Goal: Task Accomplishment & Management: Manage account settings

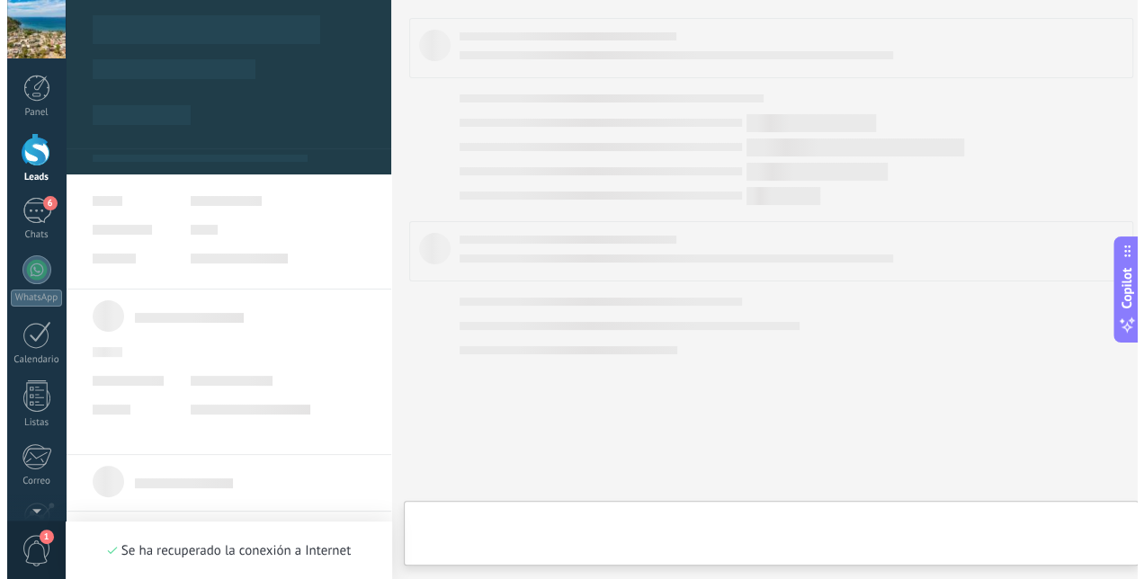
scroll to position [27, 0]
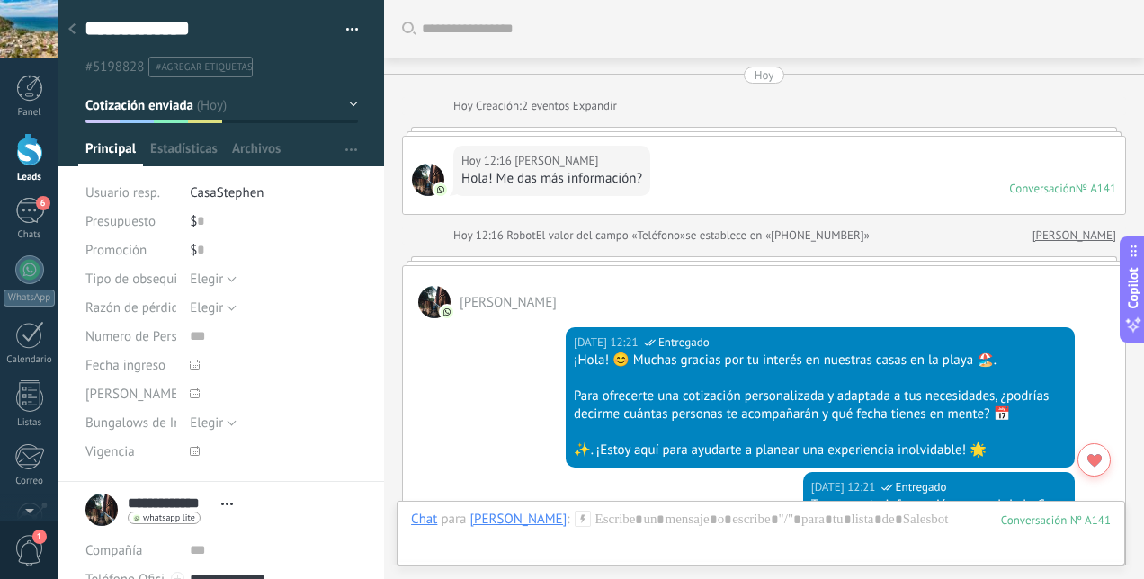
click at [27, 151] on div at bounding box center [29, 149] width 27 height 33
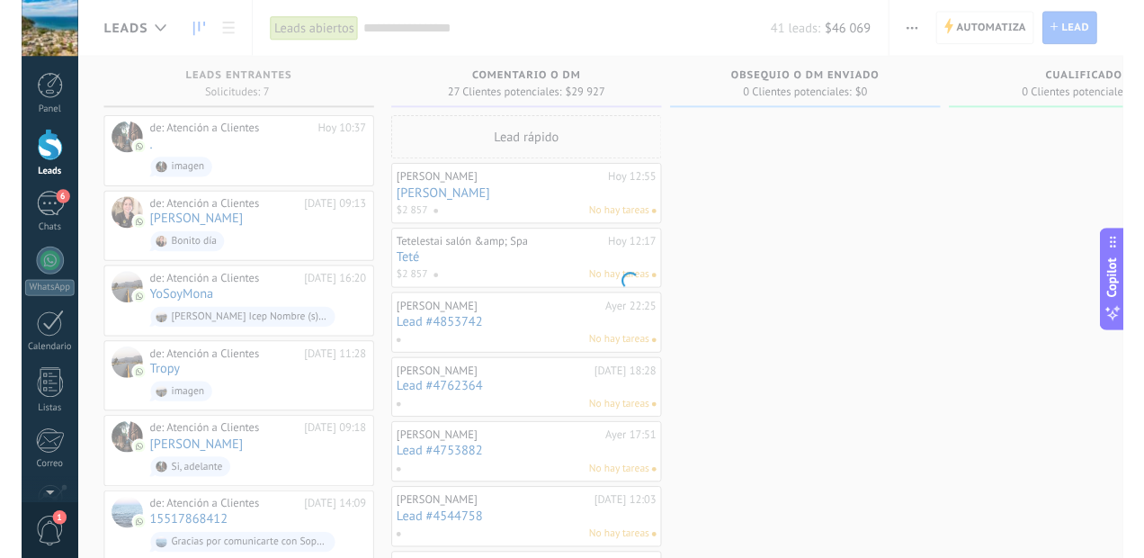
scroll to position [27, 0]
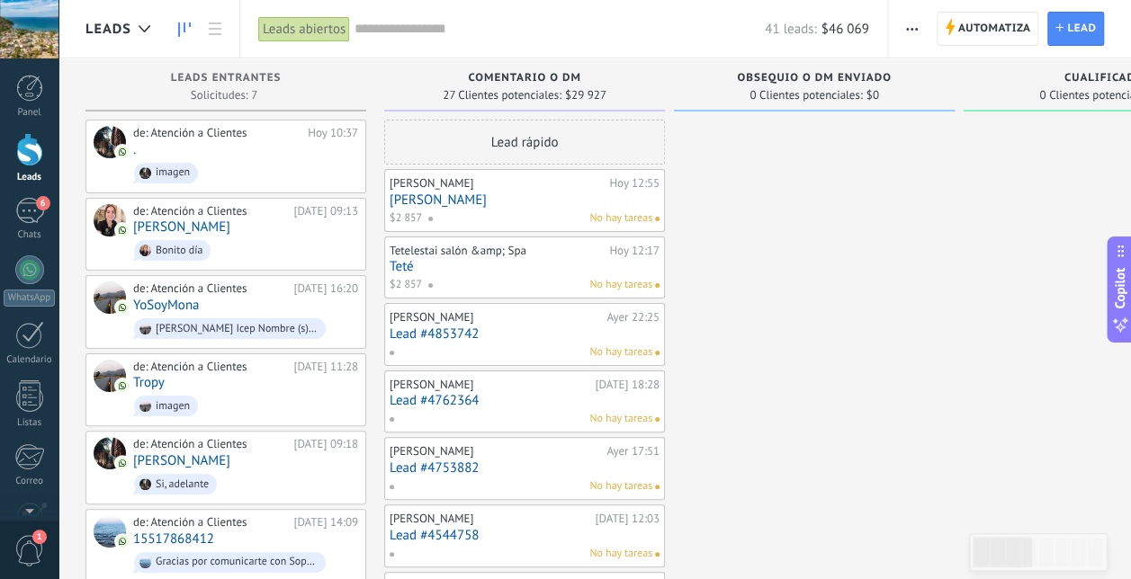
click at [24, 215] on div "6" at bounding box center [29, 211] width 29 height 26
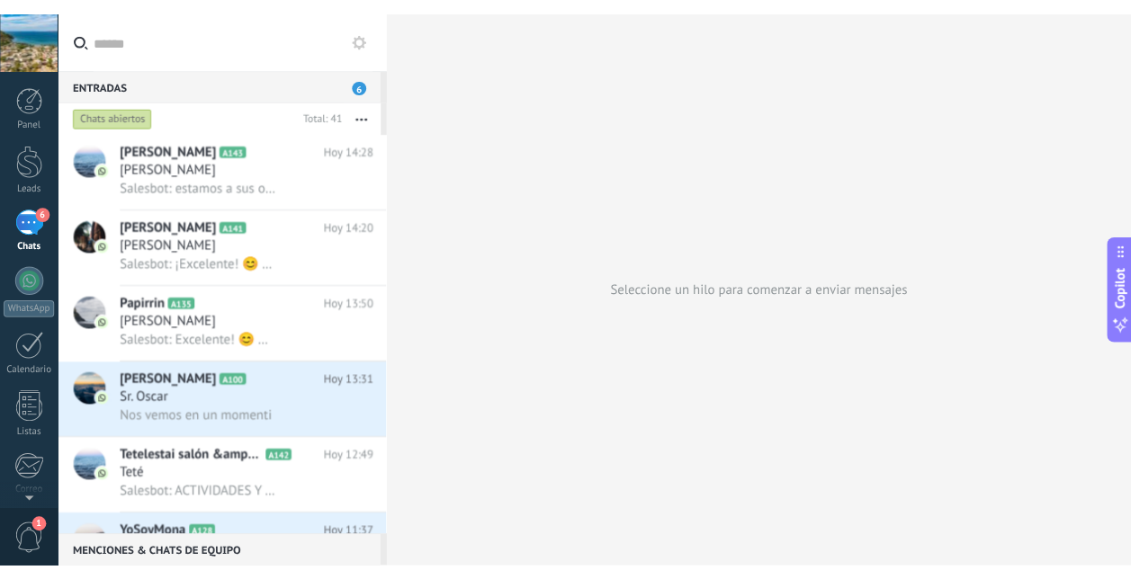
scroll to position [17, 0]
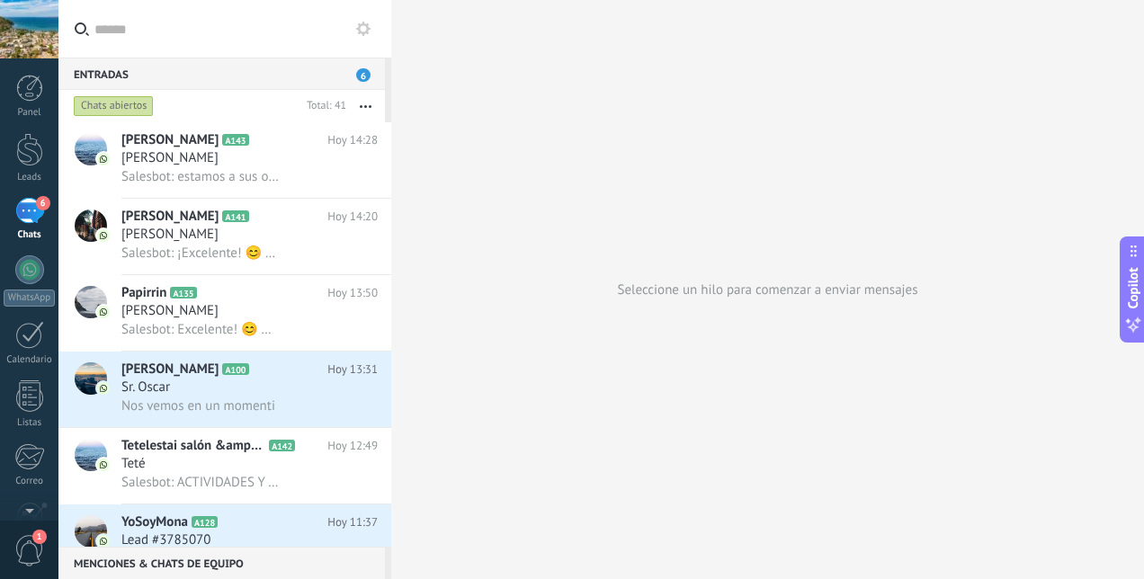
click at [0, 198] on link "6 Chats" at bounding box center [29, 219] width 58 height 43
click at [852, 201] on div "Seleccione un hilo para comenzar a enviar mensajes" at bounding box center [767, 289] width 753 height 579
click at [39, 168] on link "Leads" at bounding box center [29, 158] width 58 height 50
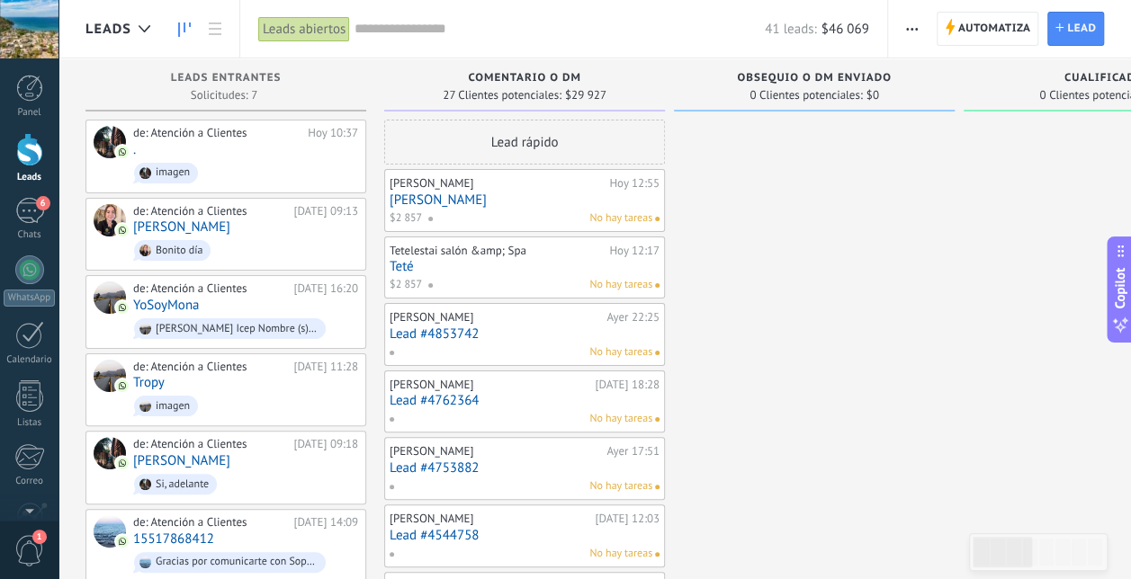
click at [37, 156] on div at bounding box center [29, 149] width 27 height 33
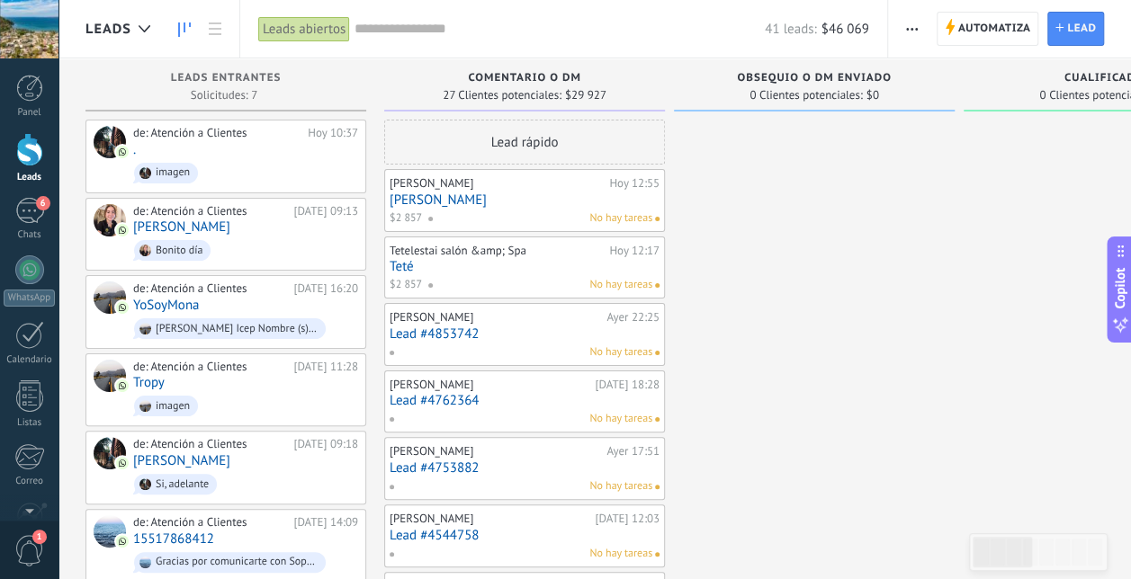
click at [30, 207] on div "6" at bounding box center [29, 211] width 29 height 26
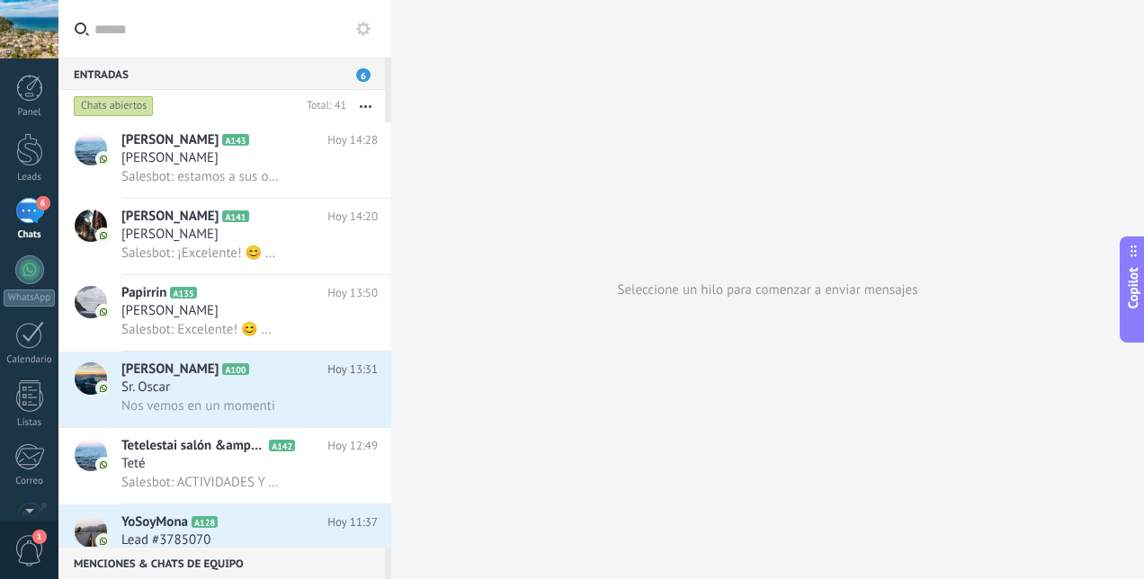
click at [27, 163] on div at bounding box center [29, 149] width 27 height 33
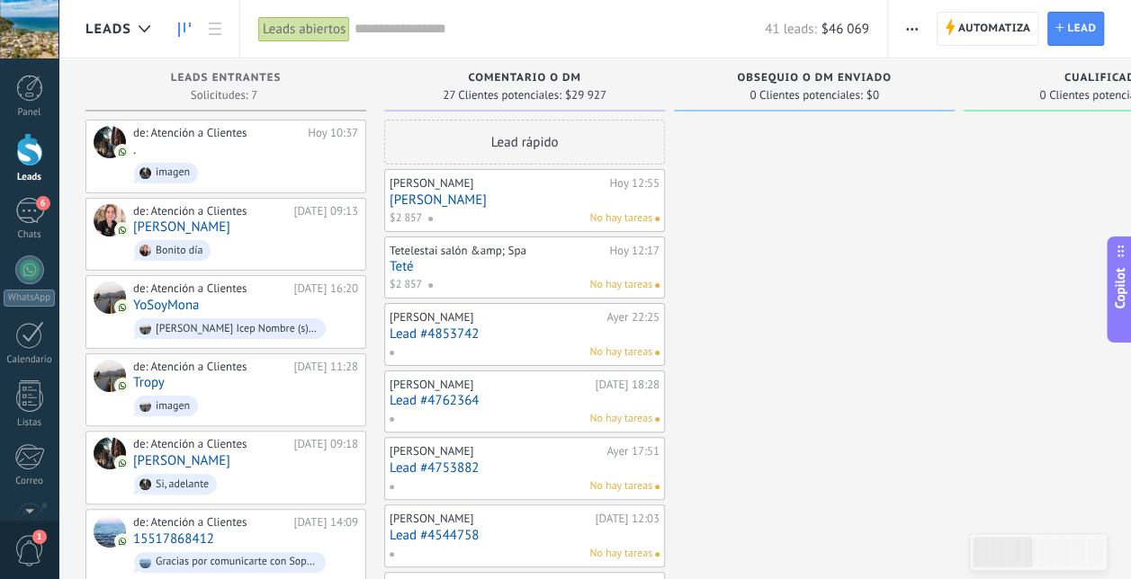
click at [500, 214] on div "No hay tareas" at bounding box center [539, 218] width 225 height 16
click at [433, 210] on span at bounding box center [437, 218] width 20 height 16
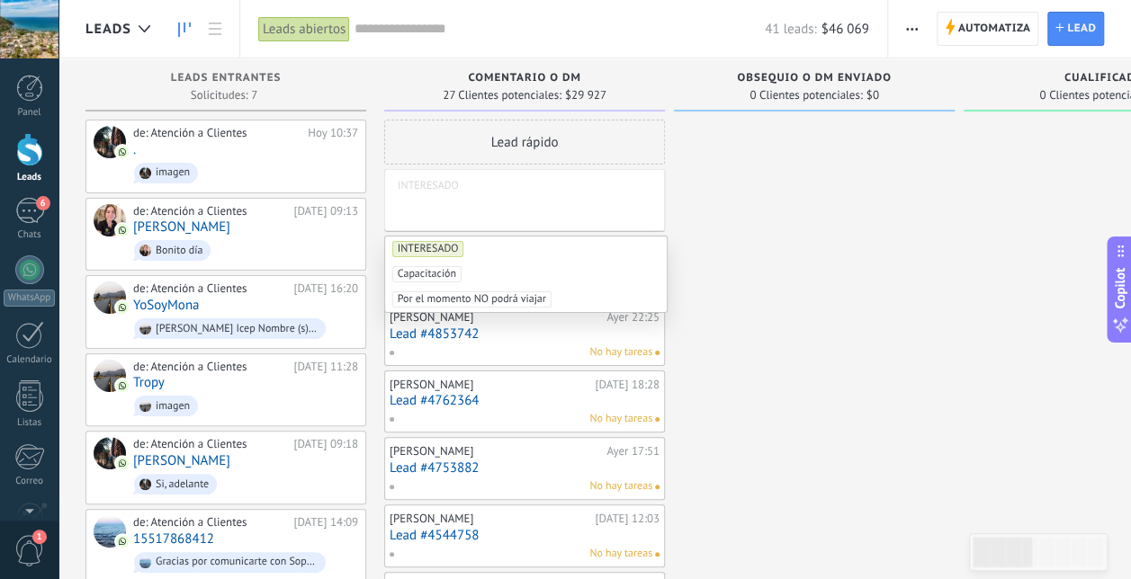
click at [40, 196] on span "6" at bounding box center [43, 203] width 14 height 14
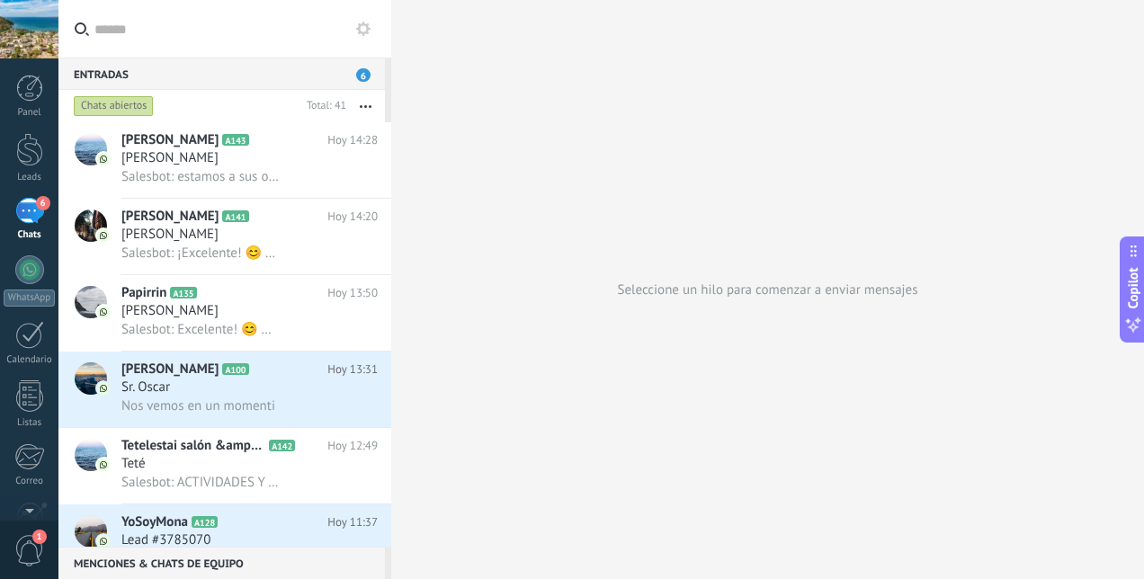
click at [204, 163] on div "[PERSON_NAME]" at bounding box center [249, 158] width 256 height 18
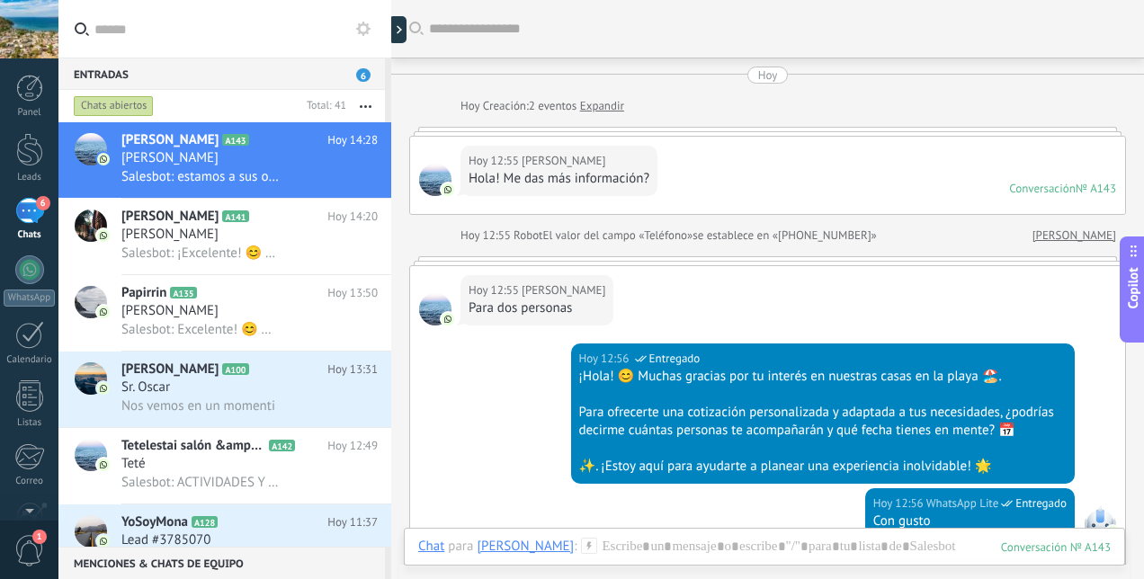
scroll to position [2742, 0]
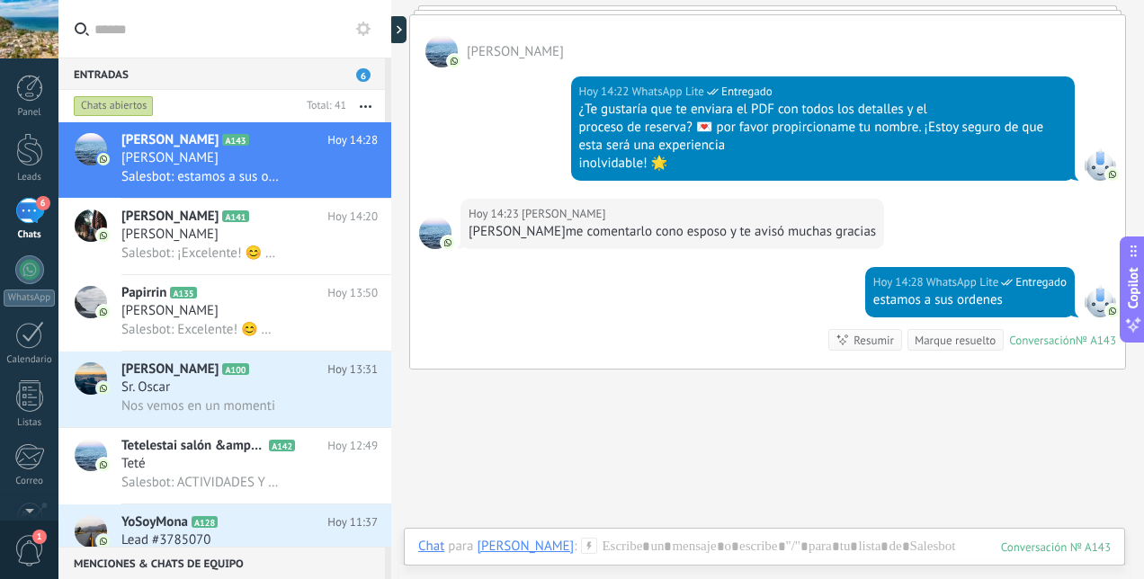
click at [195, 247] on span "Salesbot: ¡Excelente! 😊 Aquí te envío el PDF con todos los detalles de la cotiz…" at bounding box center [199, 253] width 157 height 17
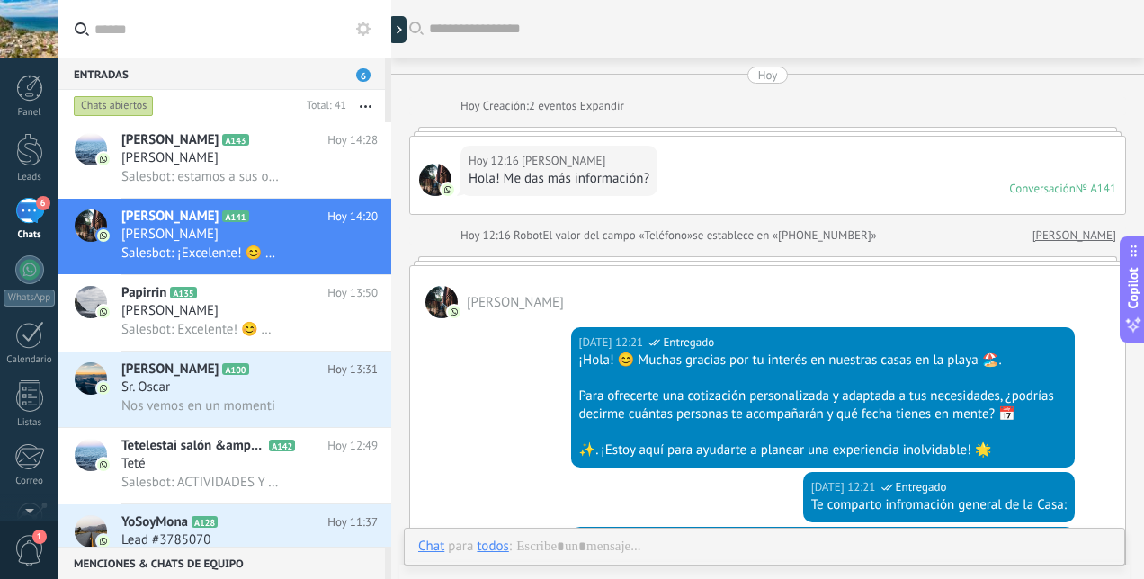
scroll to position [2308, 0]
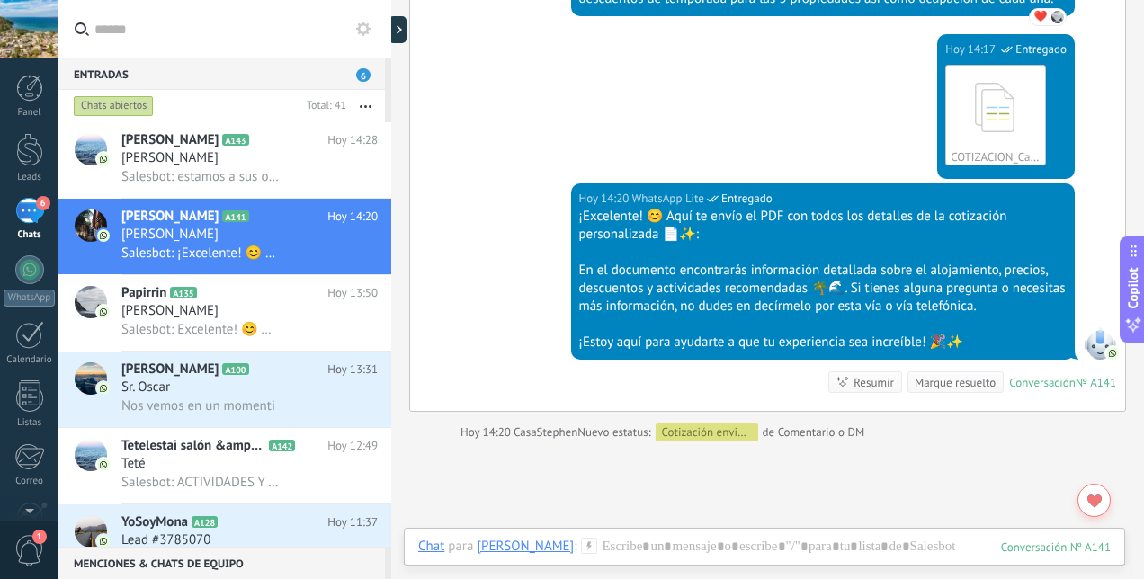
click at [769, 145] on div "[DATE] 14:17 WhatsApp Lite Entregado COTIZACION_Casa Completa [PERSON_NAME].pdf…" at bounding box center [767, 108] width 715 height 149
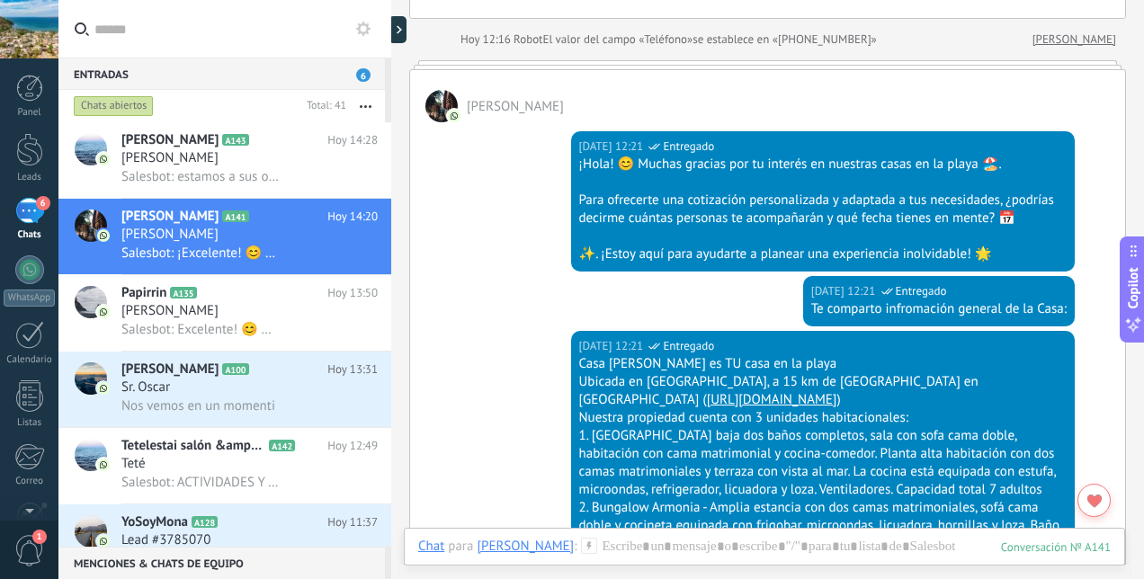
scroll to position [205, 0]
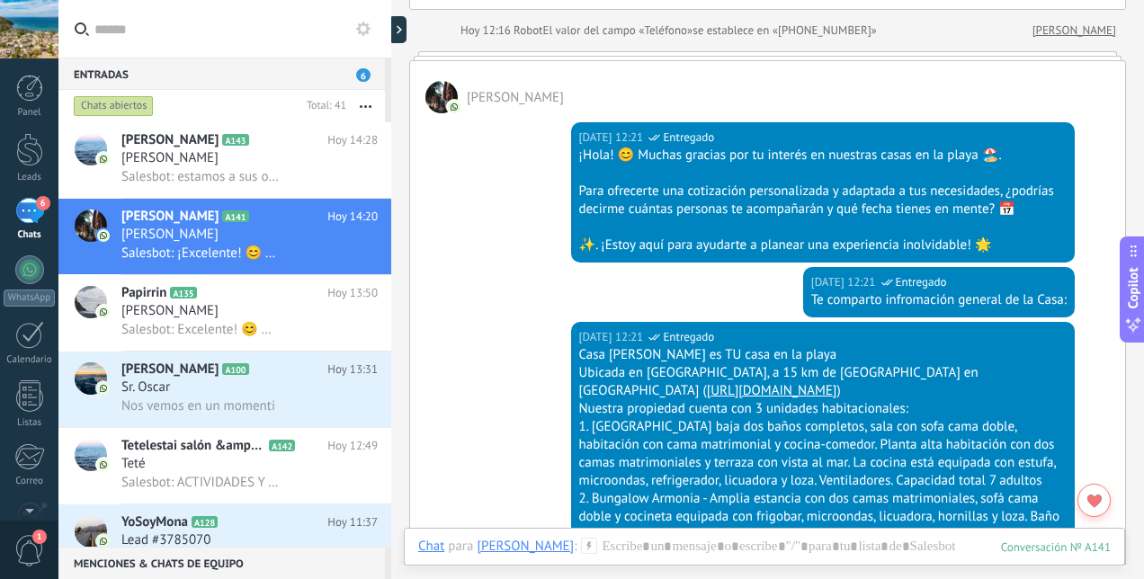
click at [399, 34] on div at bounding box center [398, 29] width 18 height 27
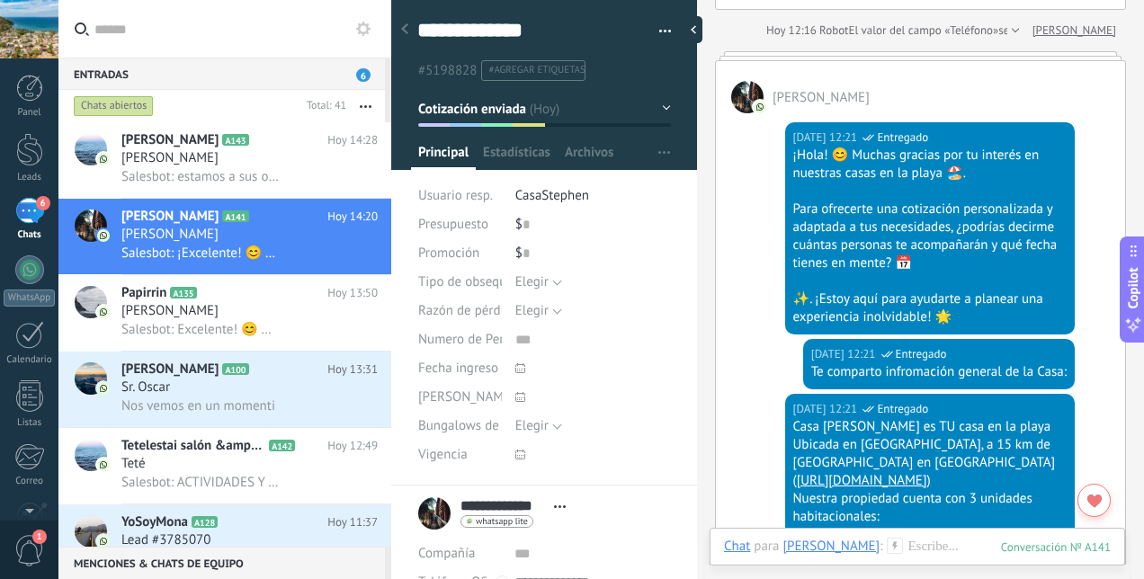
scroll to position [27, 0]
click at [745, 374] on div "[DATE] 12:21 WhatsApp Lite Entregado Te comparto infromación general de la Casa:" at bounding box center [920, 366] width 409 height 55
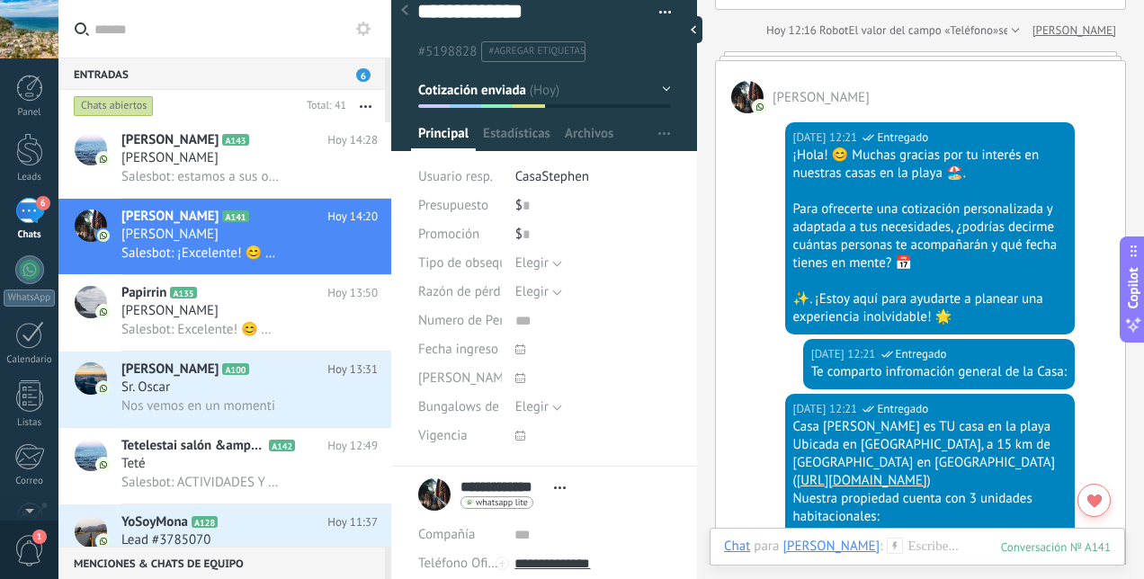
scroll to position [0, 0]
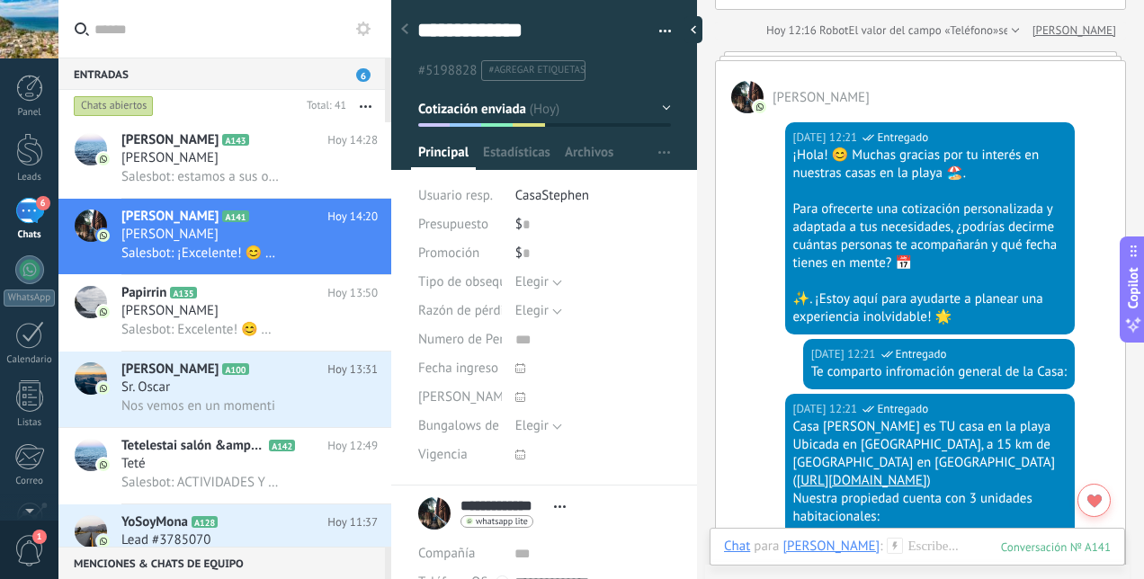
click at [747, 350] on div "[DATE] 12:21 WhatsApp Lite Entregado Te comparto infromación general de la Casa:" at bounding box center [920, 366] width 409 height 55
click at [703, 30] on div at bounding box center [694, 29] width 18 height 27
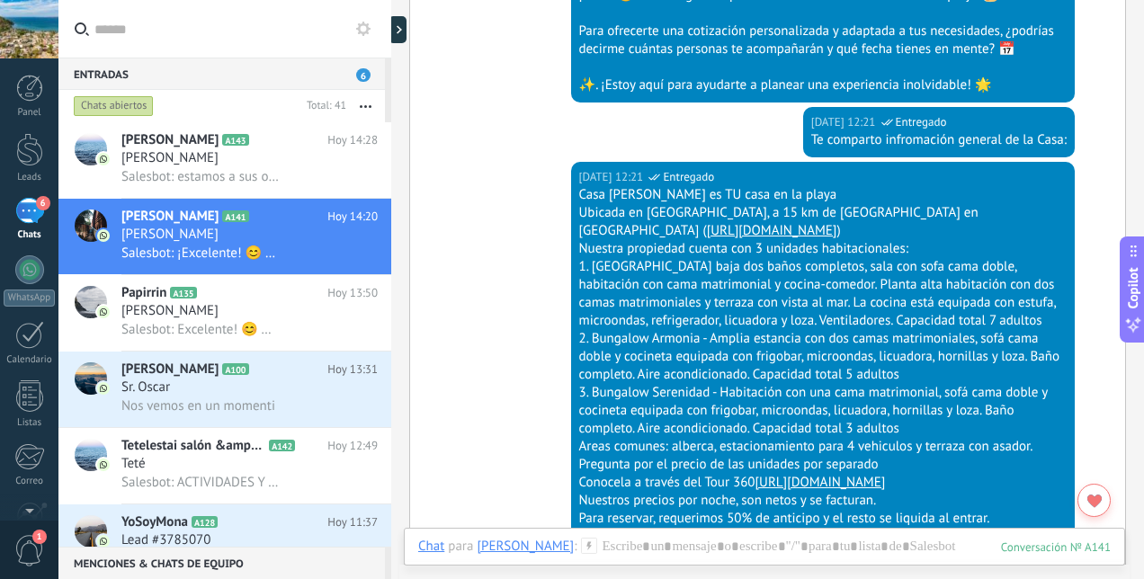
scroll to position [369, 0]
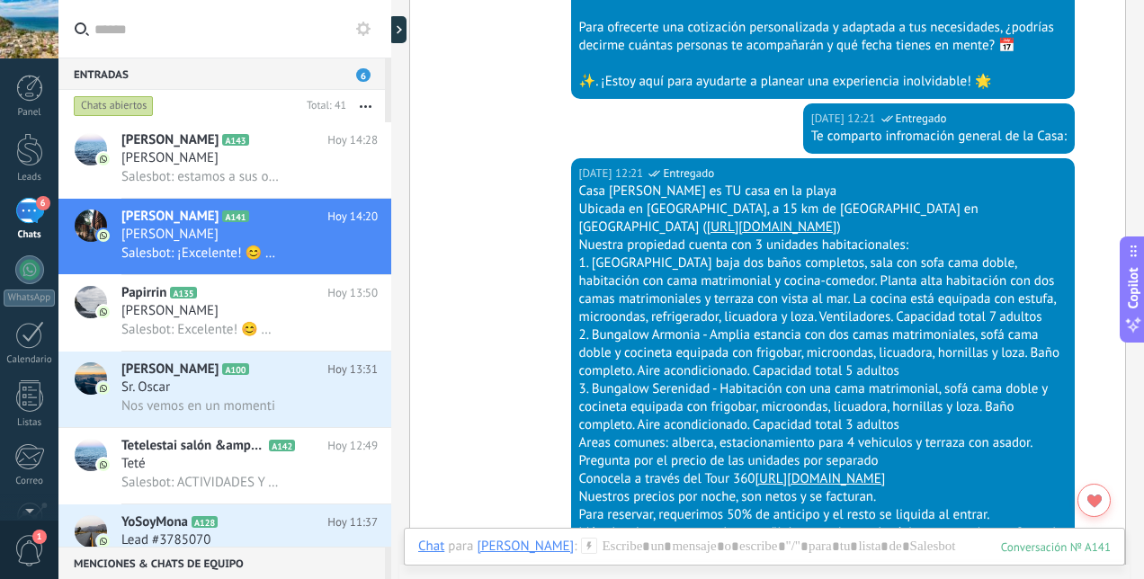
click at [403, 38] on div at bounding box center [398, 29] width 18 height 27
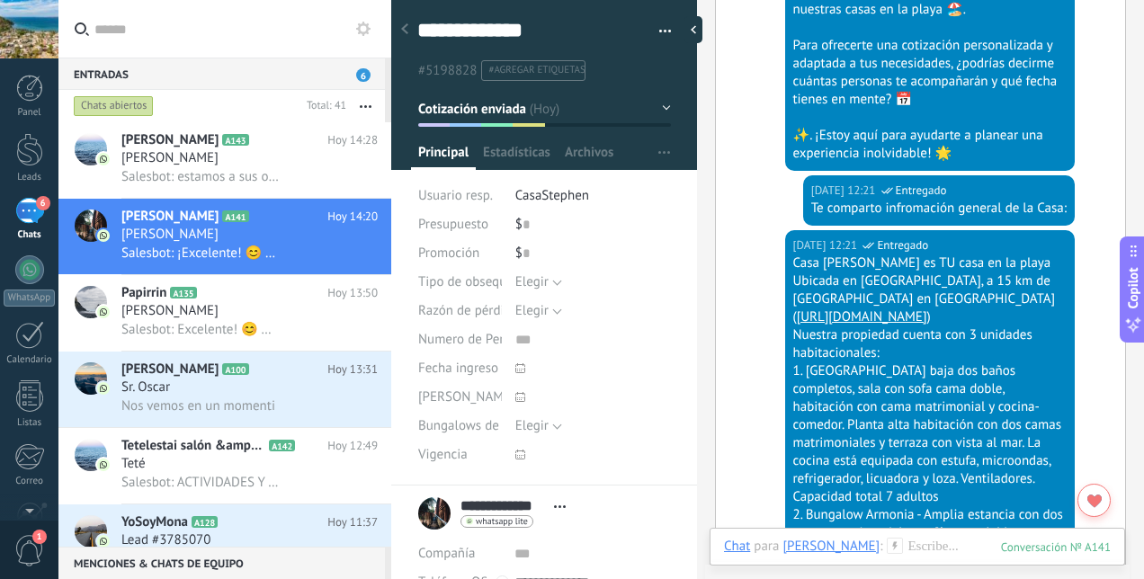
scroll to position [27, 0]
click at [700, 29] on div at bounding box center [694, 29] width 18 height 27
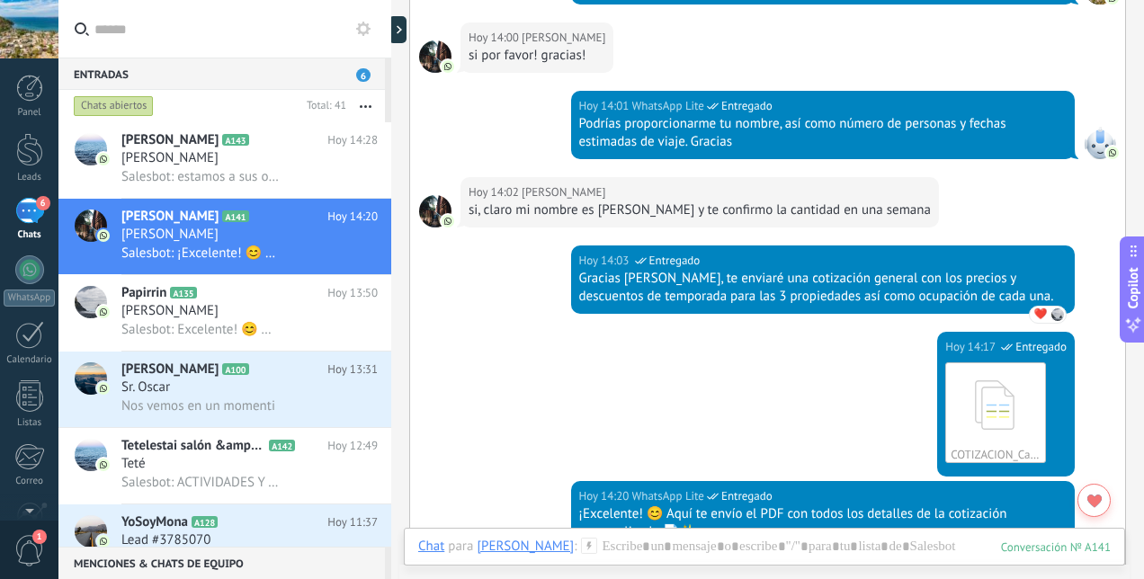
scroll to position [2011, 0]
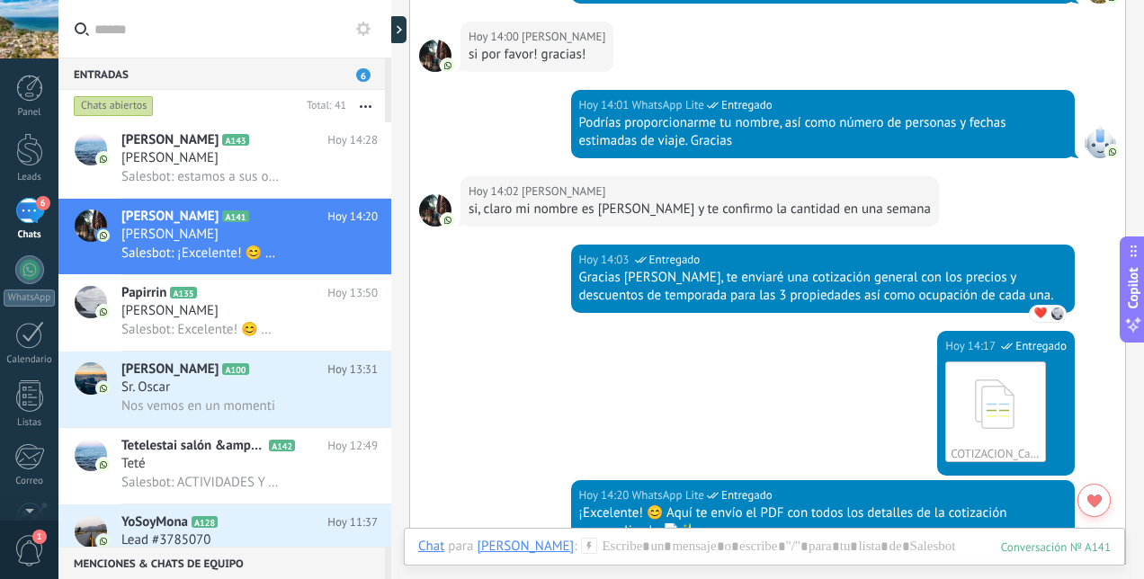
click at [194, 169] on span "Salesbot: estamos a sus ordenes" at bounding box center [199, 176] width 157 height 17
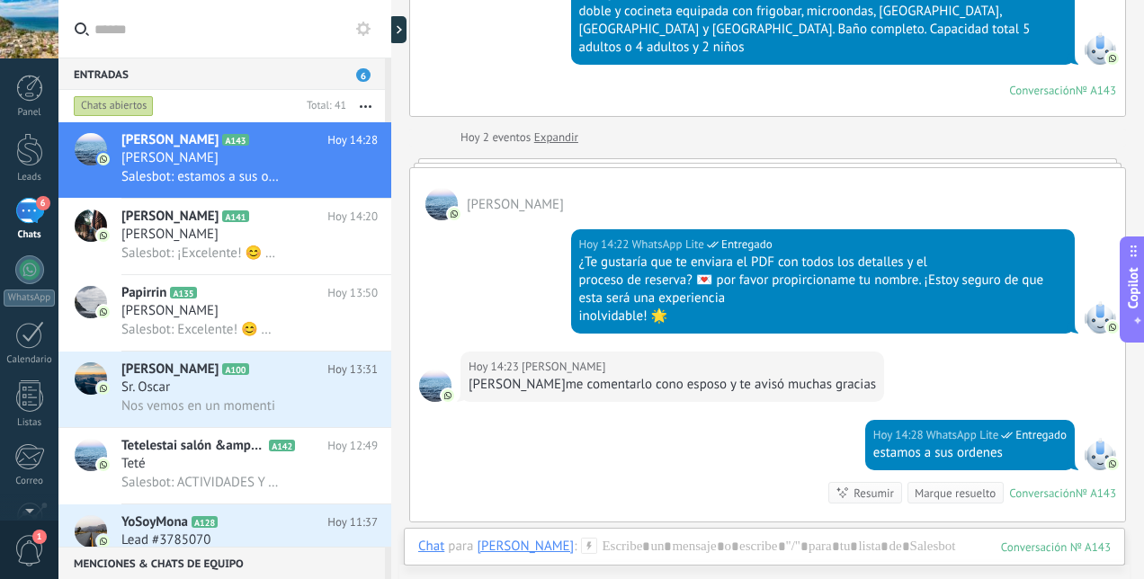
scroll to position [2609, 0]
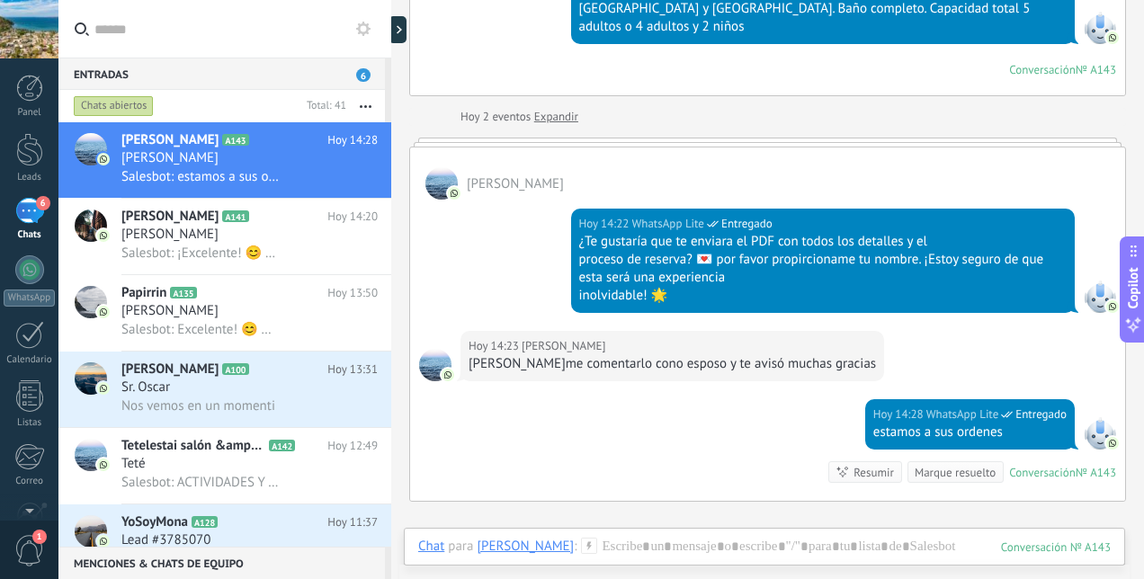
click at [400, 30] on div at bounding box center [398, 29] width 18 height 27
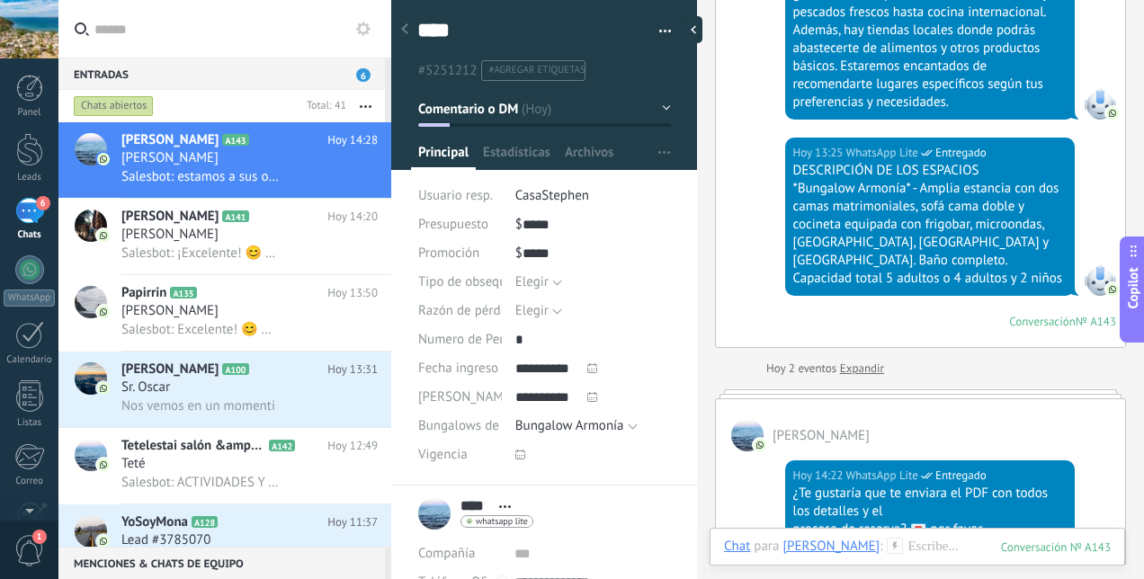
scroll to position [17, 0]
click at [662, 106] on button "Comentario o DM" at bounding box center [544, 109] width 253 height 32
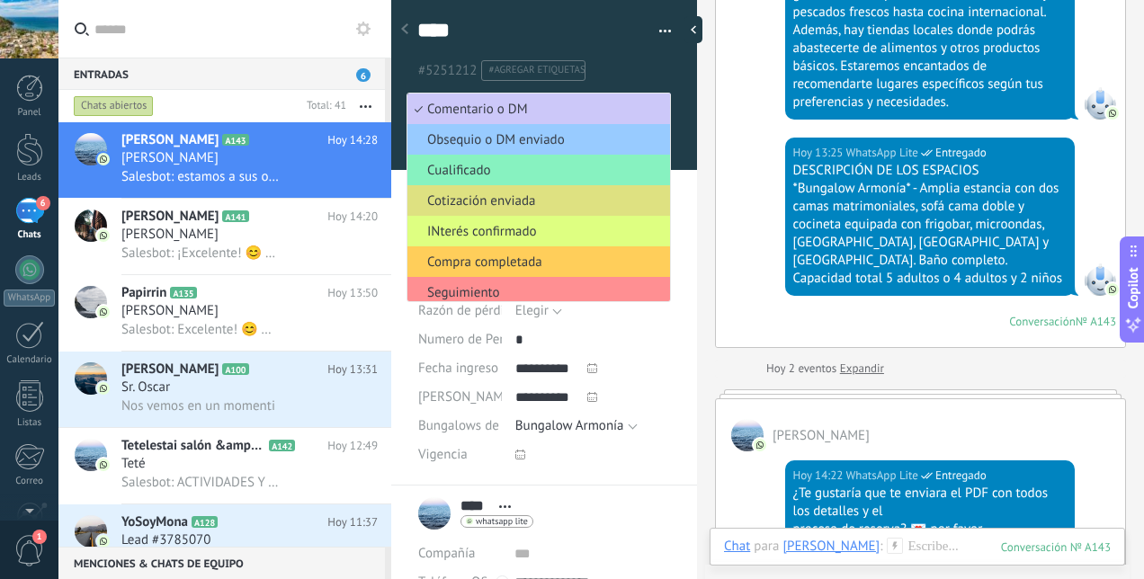
click at [235, 313] on div "[PERSON_NAME]" at bounding box center [249, 311] width 256 height 18
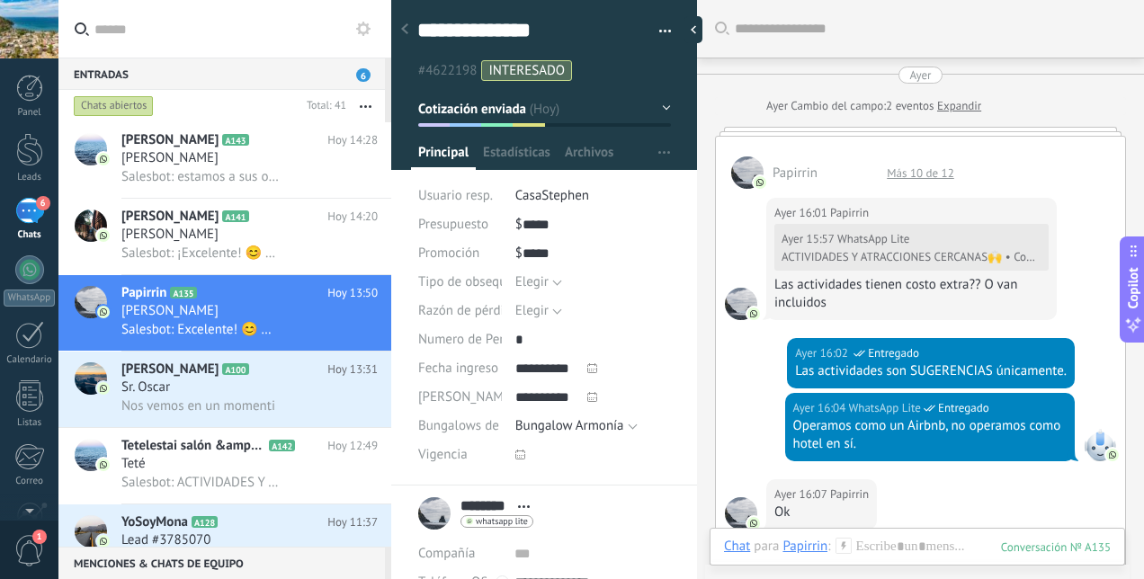
scroll to position [3188, 0]
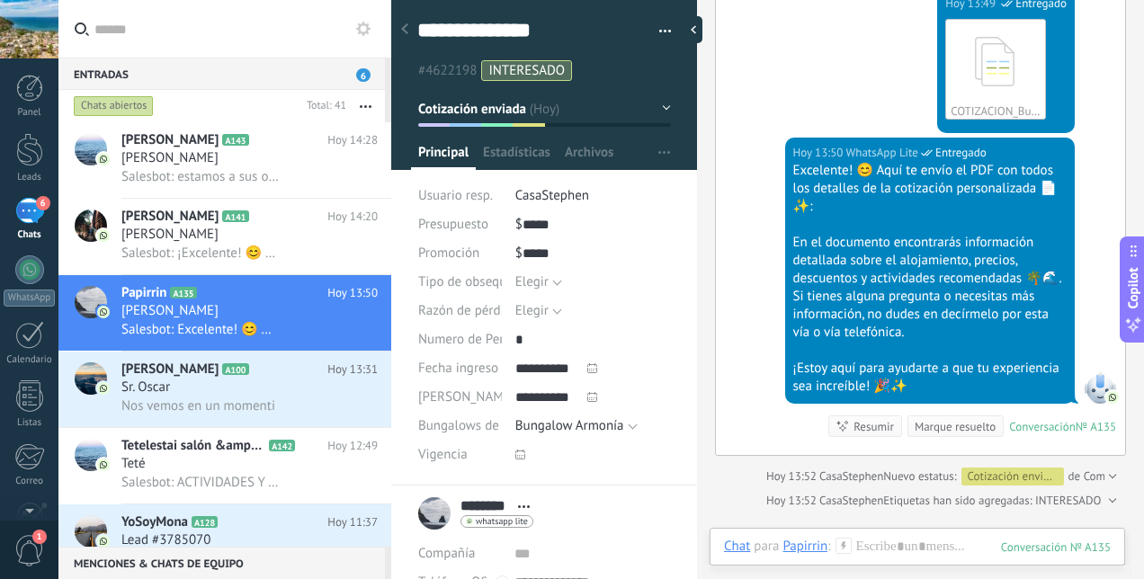
click at [702, 28] on div at bounding box center [694, 29] width 18 height 27
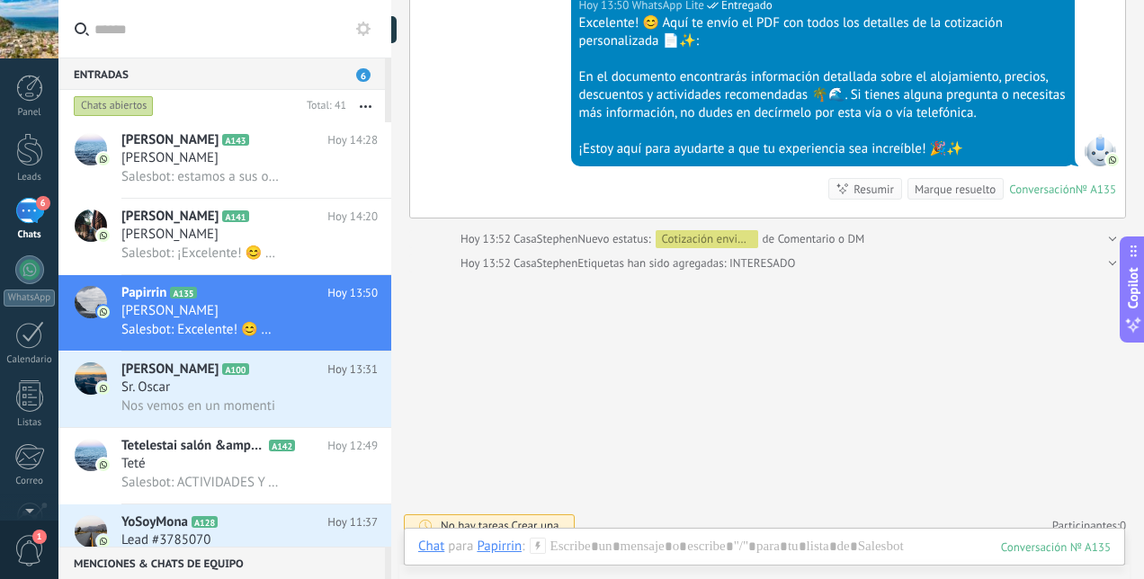
scroll to position [17, 0]
click at [407, 34] on div at bounding box center [398, 29] width 18 height 27
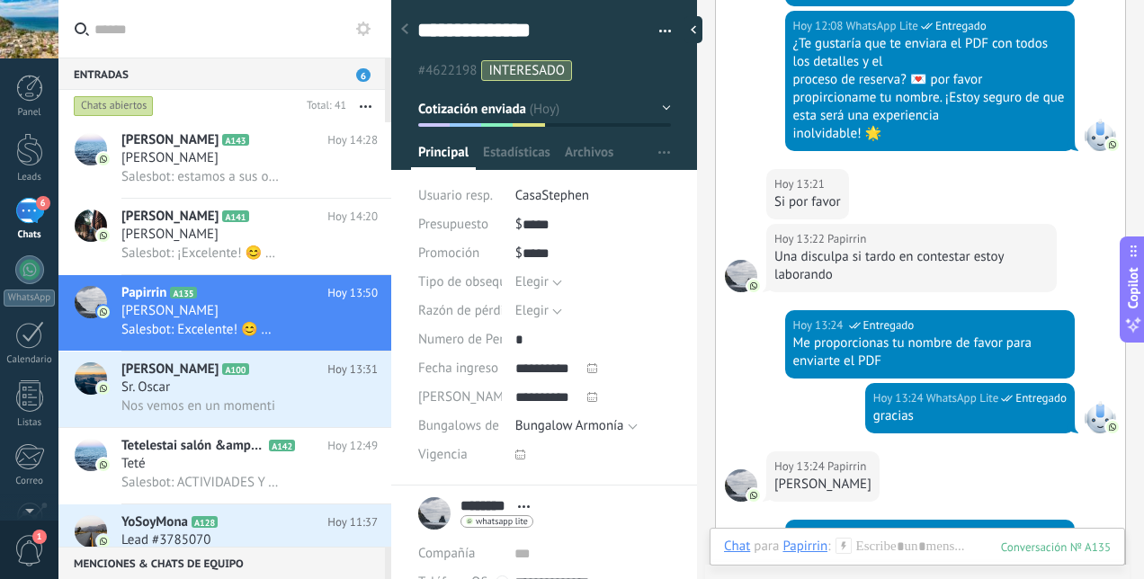
scroll to position [2121, 0]
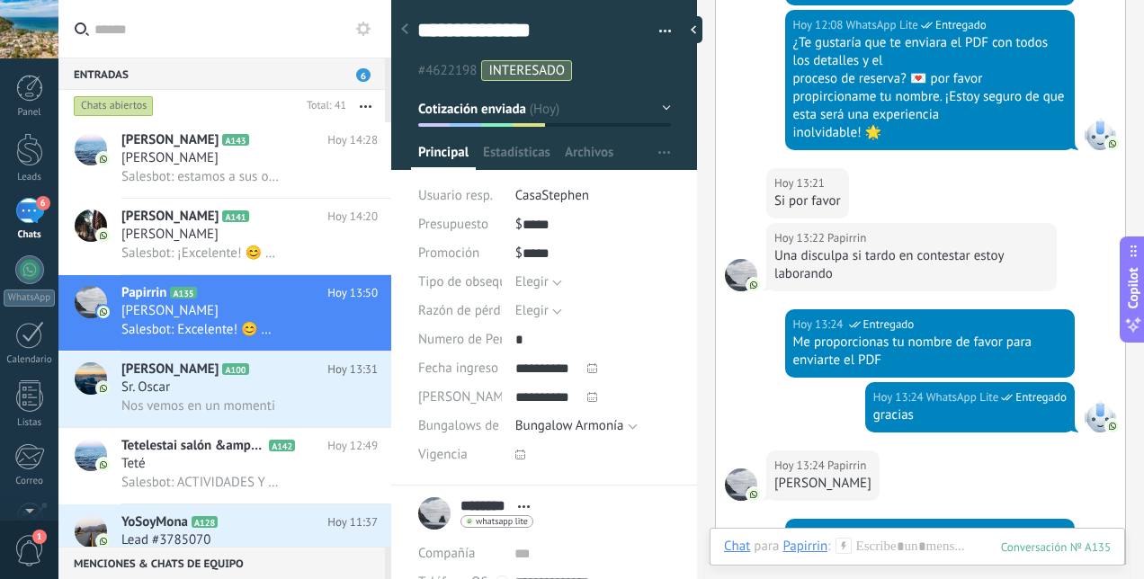
click at [218, 461] on div "Teté" at bounding box center [249, 464] width 256 height 18
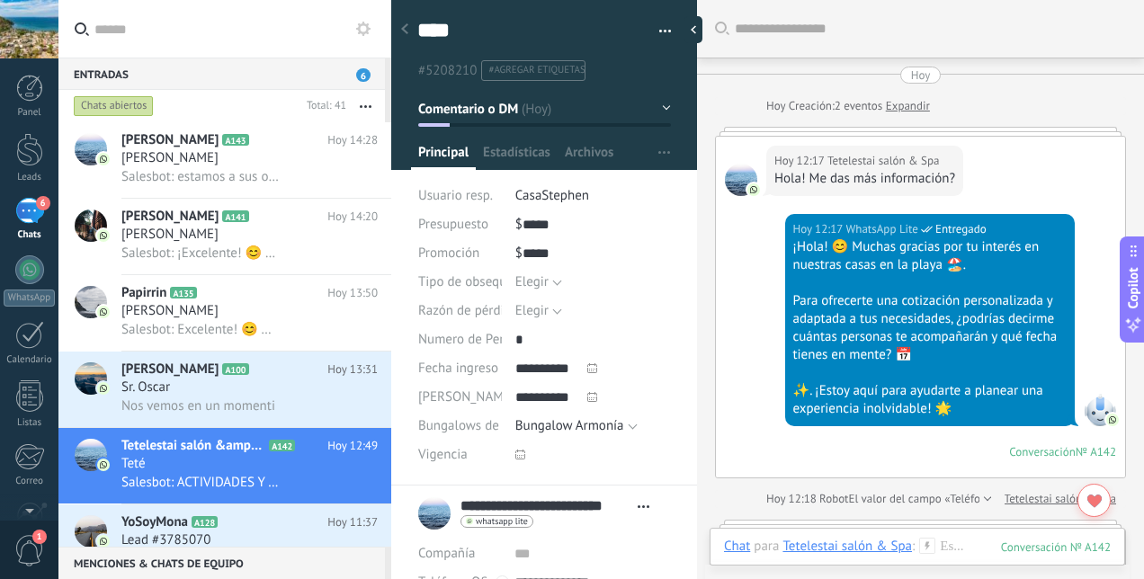
scroll to position [3978, 0]
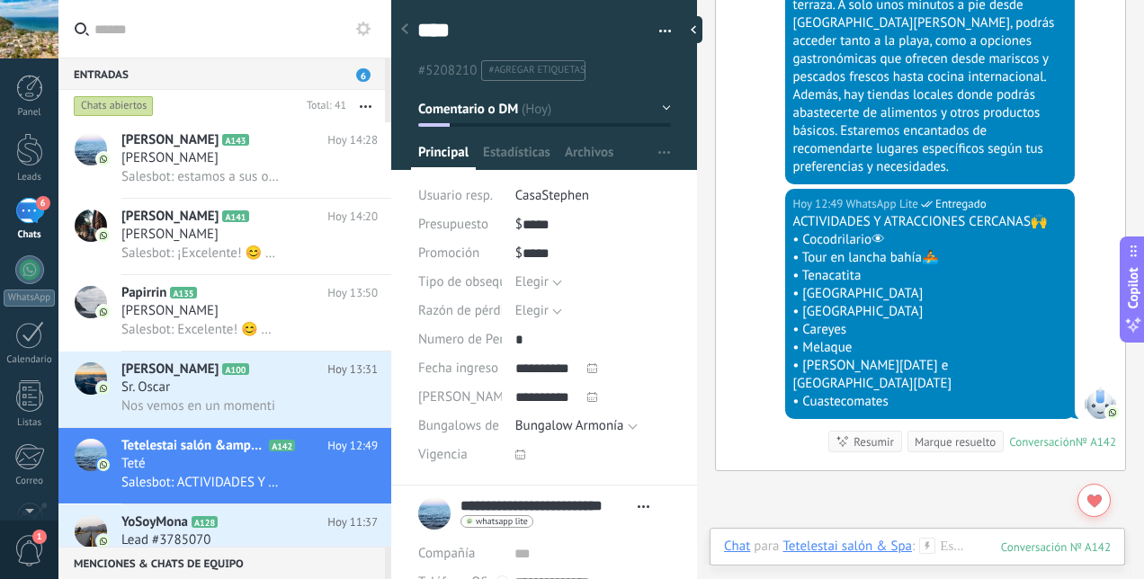
click at [699, 31] on div at bounding box center [694, 29] width 18 height 27
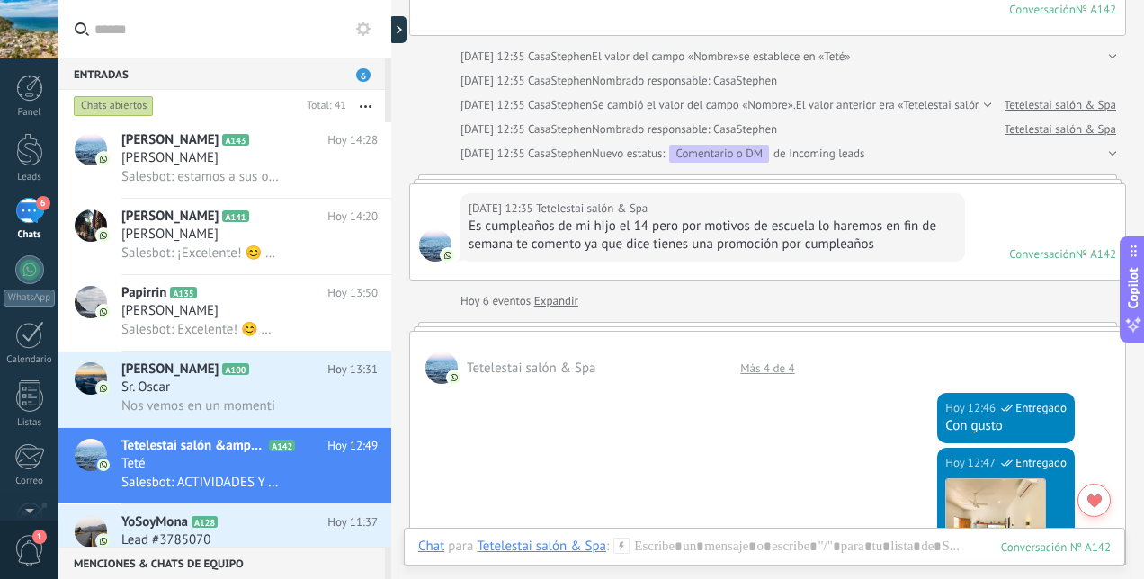
scroll to position [1970, 0]
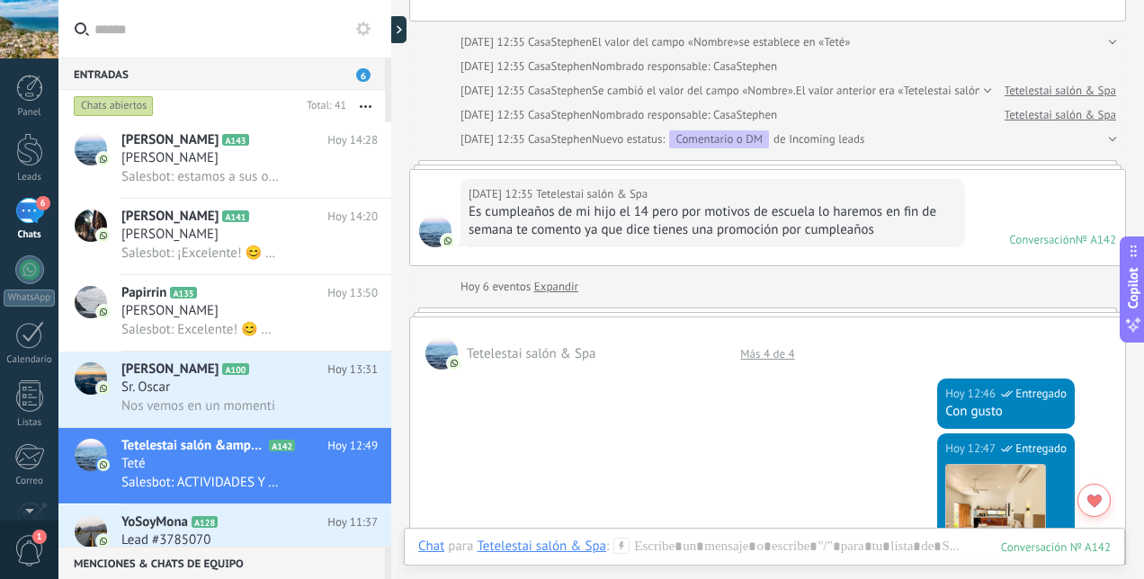
click at [405, 36] on div at bounding box center [398, 29] width 18 height 27
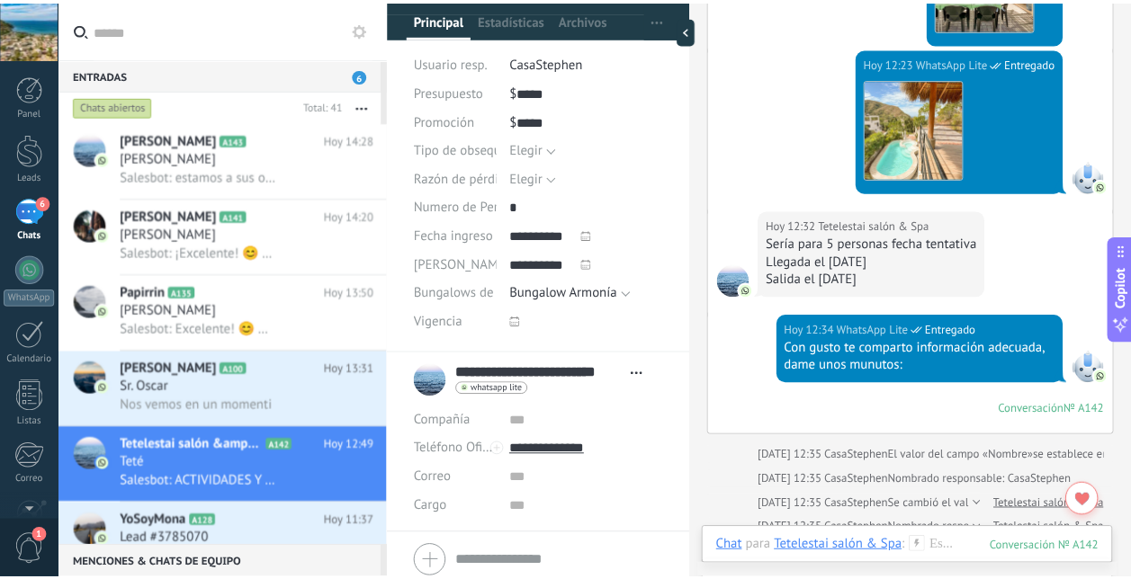
scroll to position [200, 0]
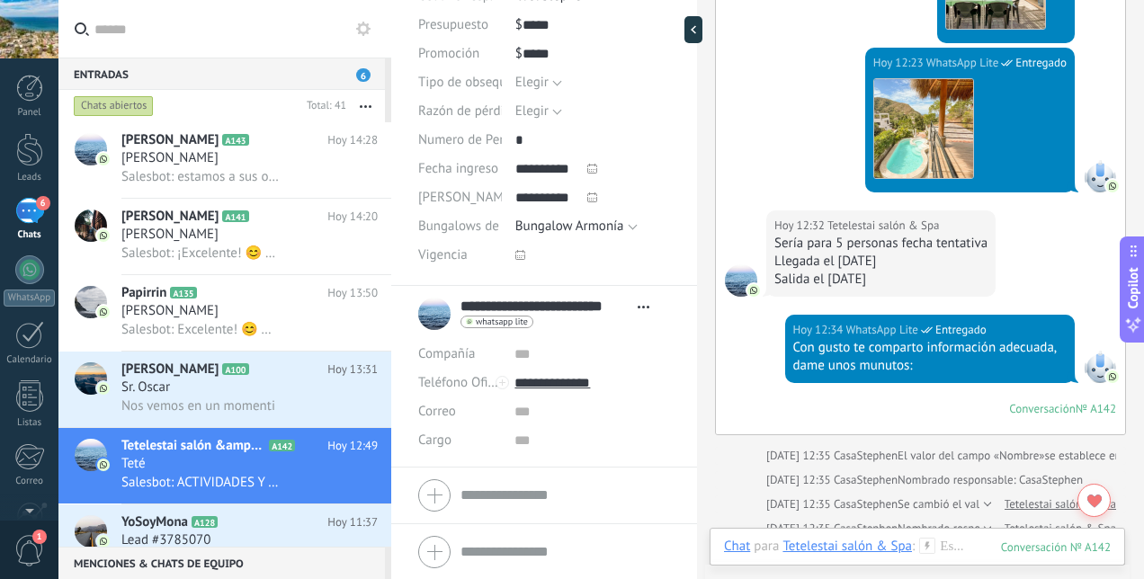
click at [35, 164] on div at bounding box center [29, 149] width 27 height 33
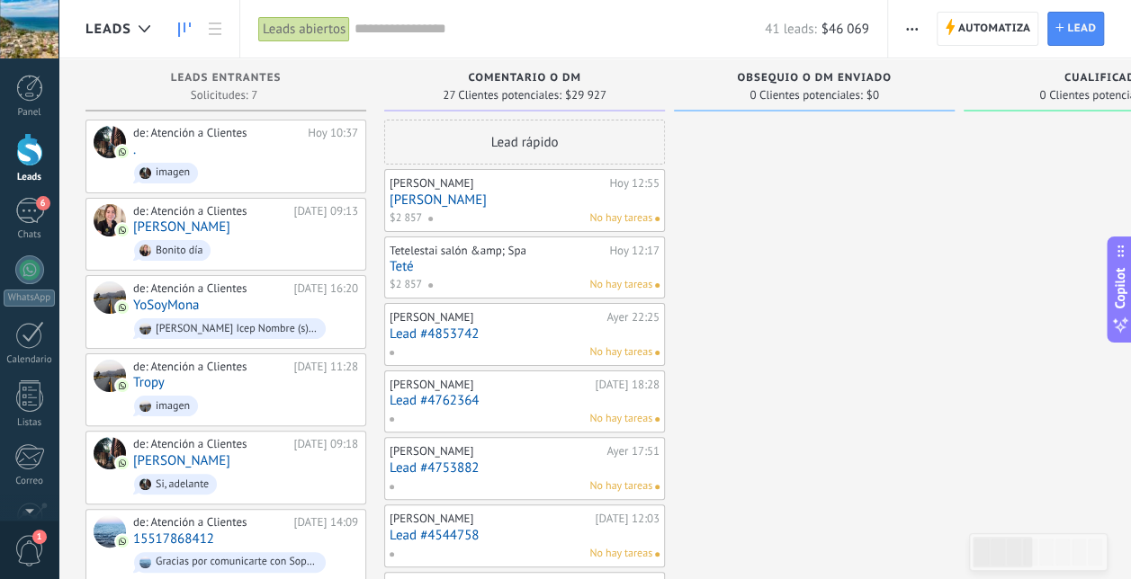
click at [478, 207] on link "[PERSON_NAME]" at bounding box center [524, 199] width 270 height 15
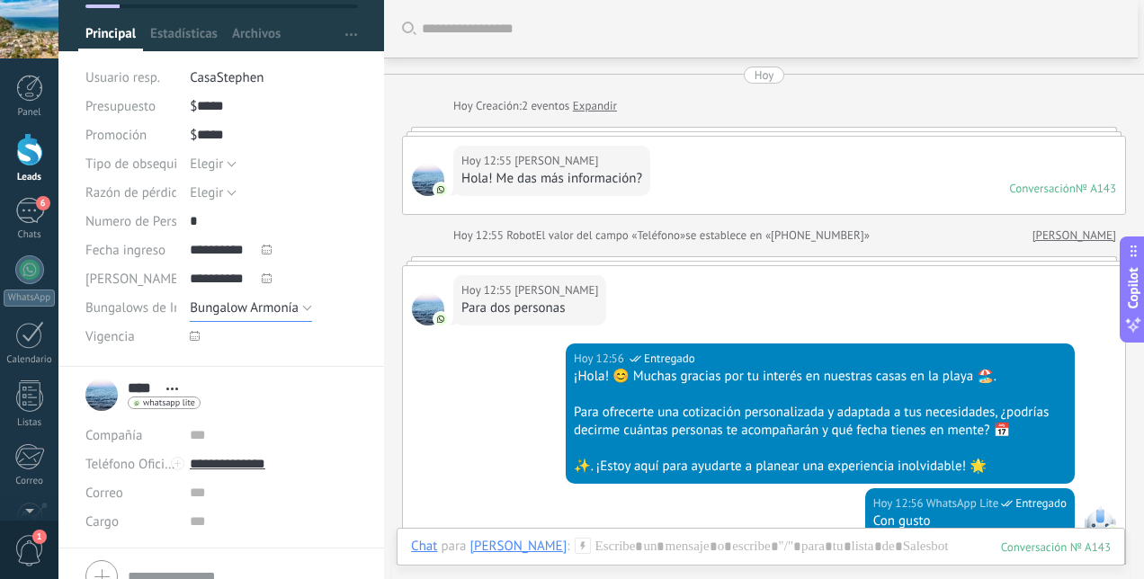
click at [303, 309] on button "Bungalow Armonía" at bounding box center [251, 307] width 122 height 29
click at [332, 264] on div "**********" at bounding box center [274, 278] width 168 height 29
click at [26, 165] on div at bounding box center [29, 149] width 27 height 33
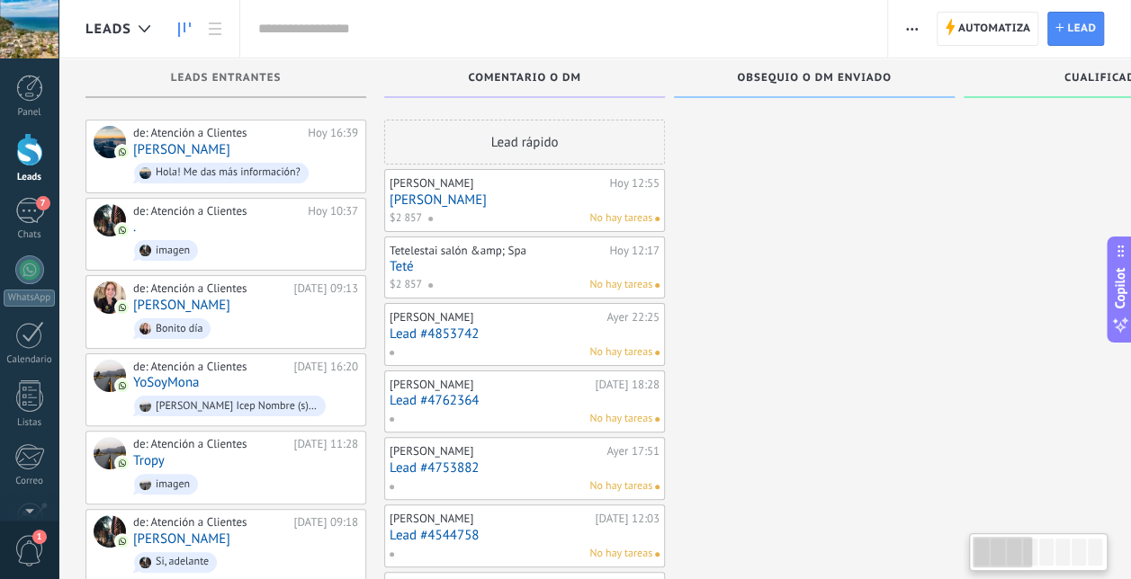
click at [40, 227] on link "7 Chats" at bounding box center [29, 219] width 58 height 43
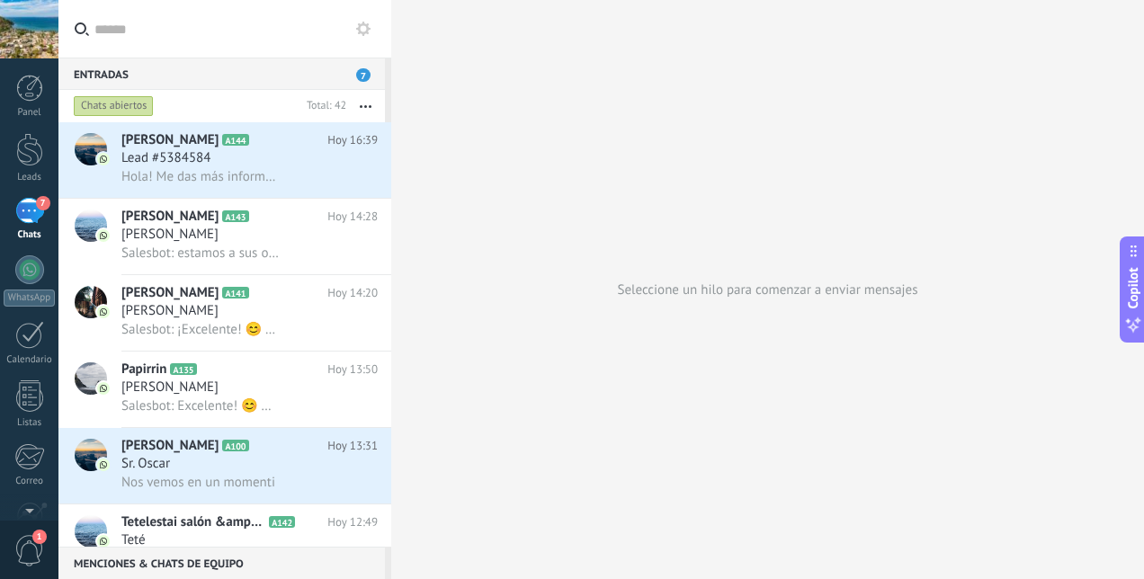
click at [166, 166] on span "Lead #5384584" at bounding box center [165, 158] width 89 height 18
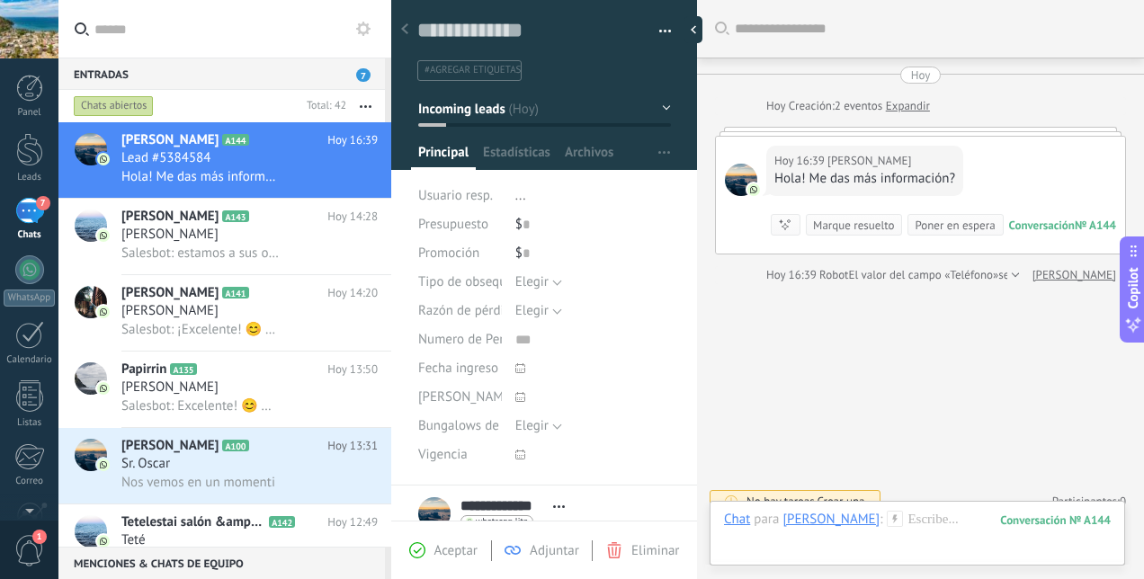
scroll to position [17, 0]
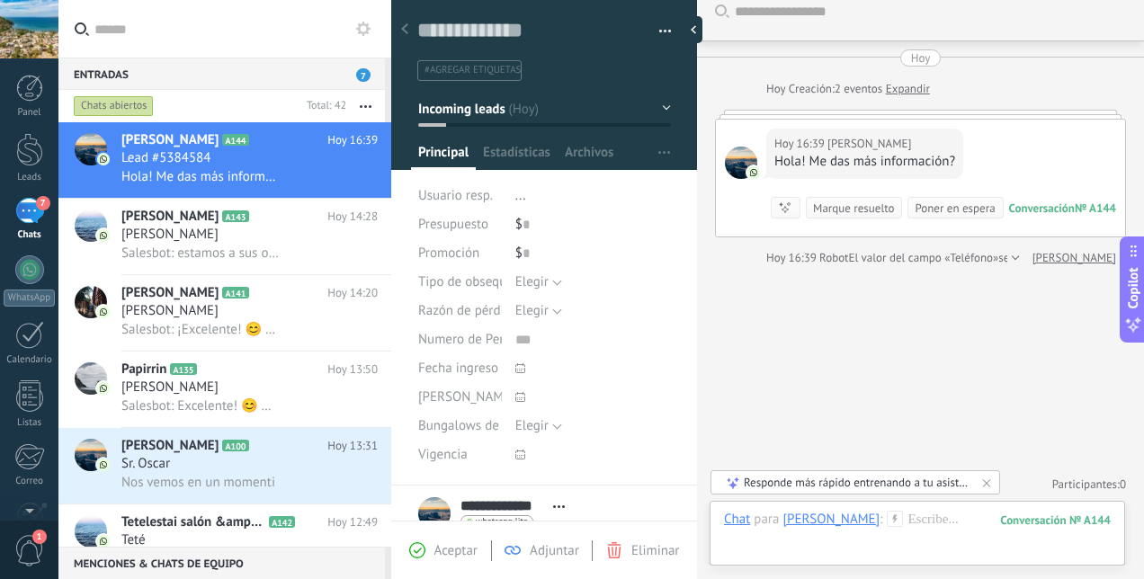
click at [177, 299] on span "[PERSON_NAME]" at bounding box center [169, 293] width 97 height 18
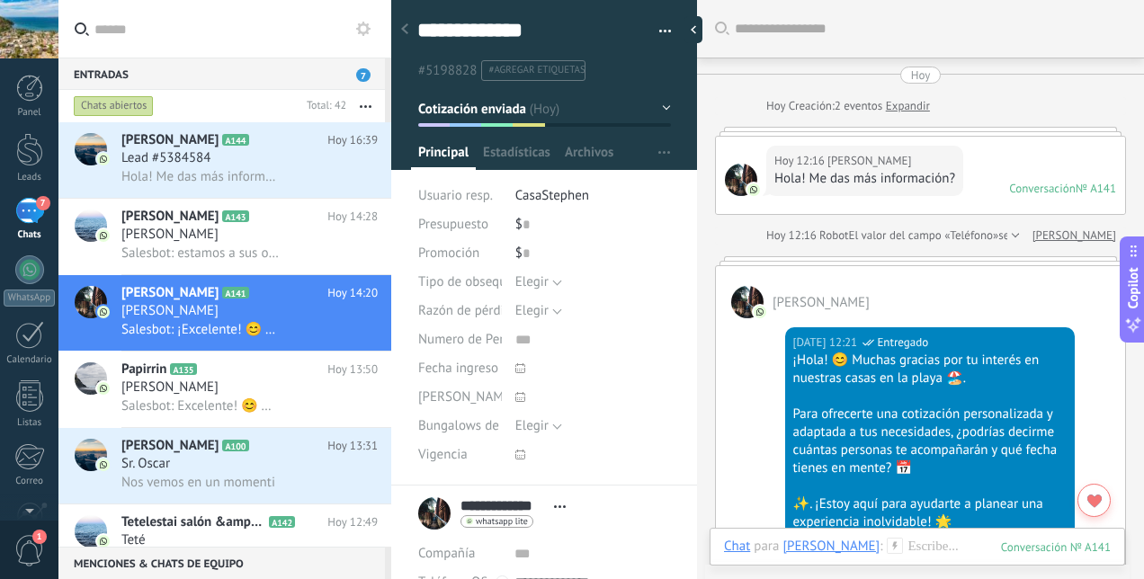
scroll to position [2857, 0]
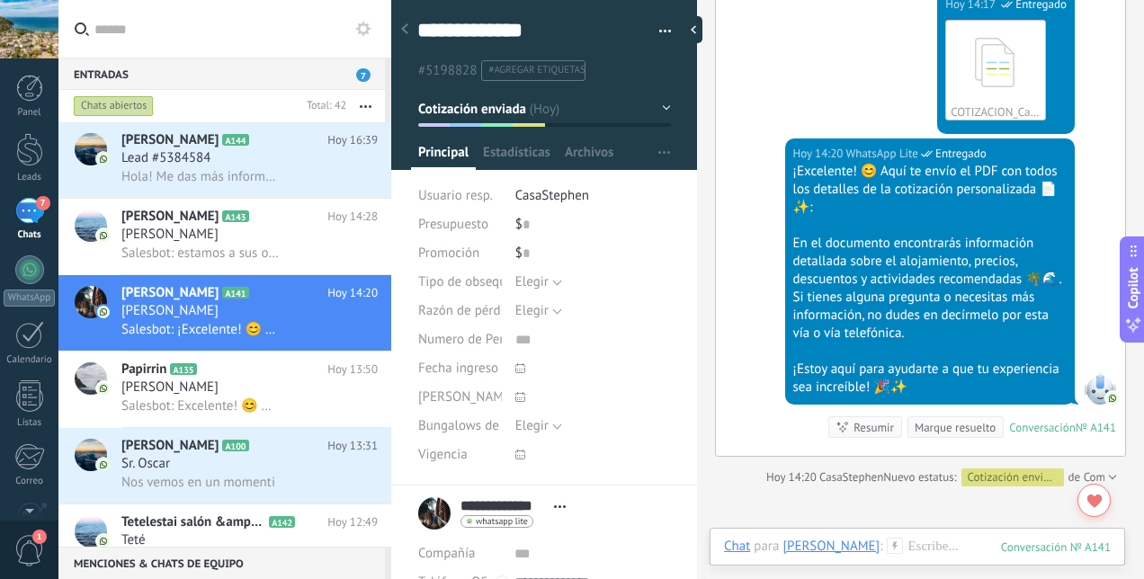
click at [209, 171] on span "Hola! Me das más información?" at bounding box center [199, 176] width 157 height 17
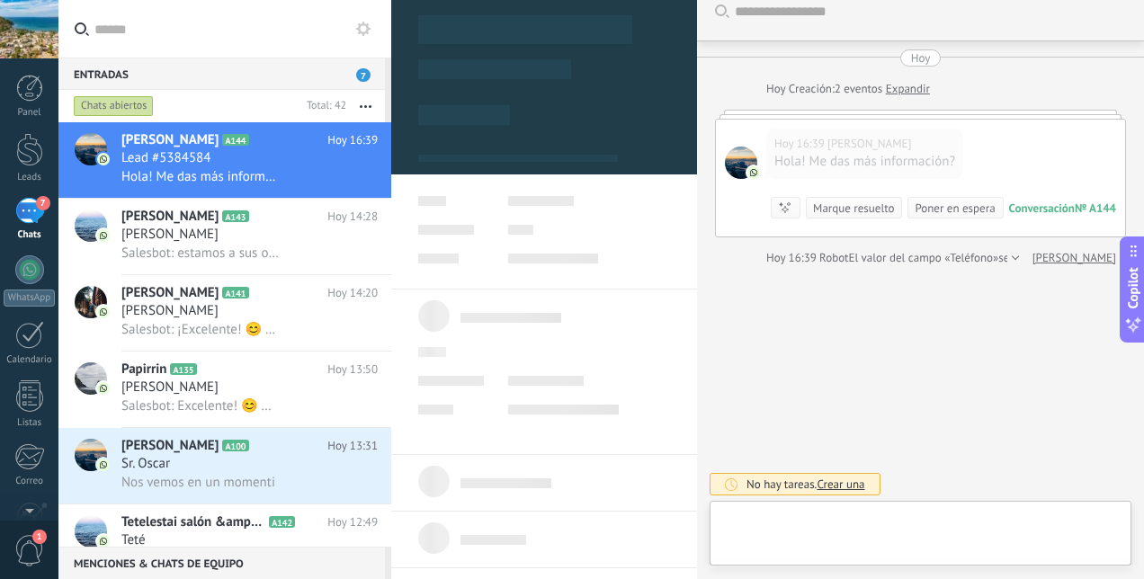
scroll to position [27, 0]
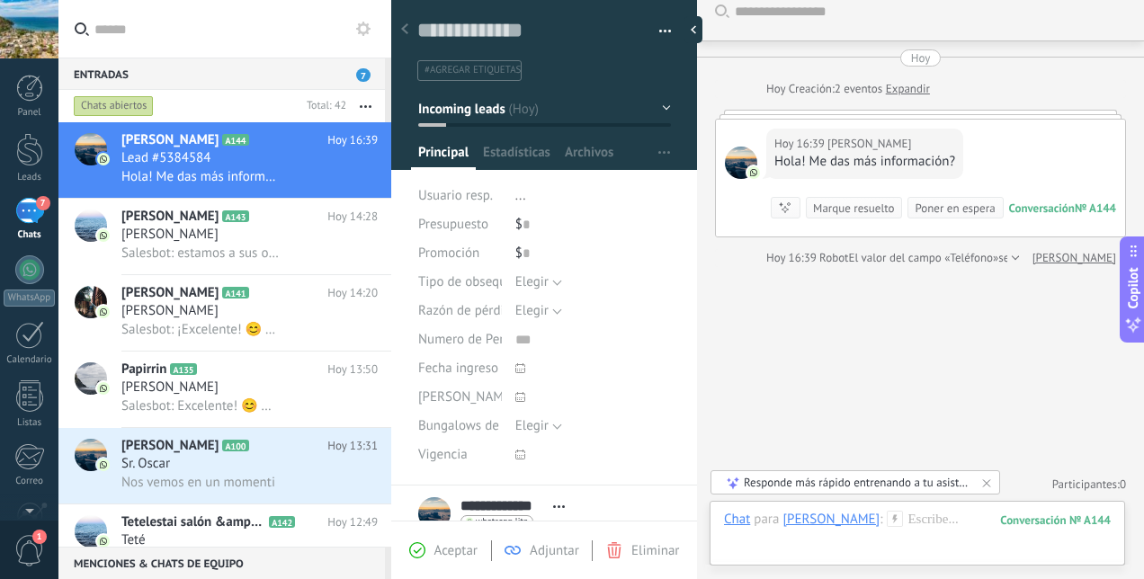
click at [221, 332] on span "Salesbot: ¡Excelente! 😊 Aquí te envío el PDF con todos los detalles de la cotiz…" at bounding box center [199, 329] width 157 height 17
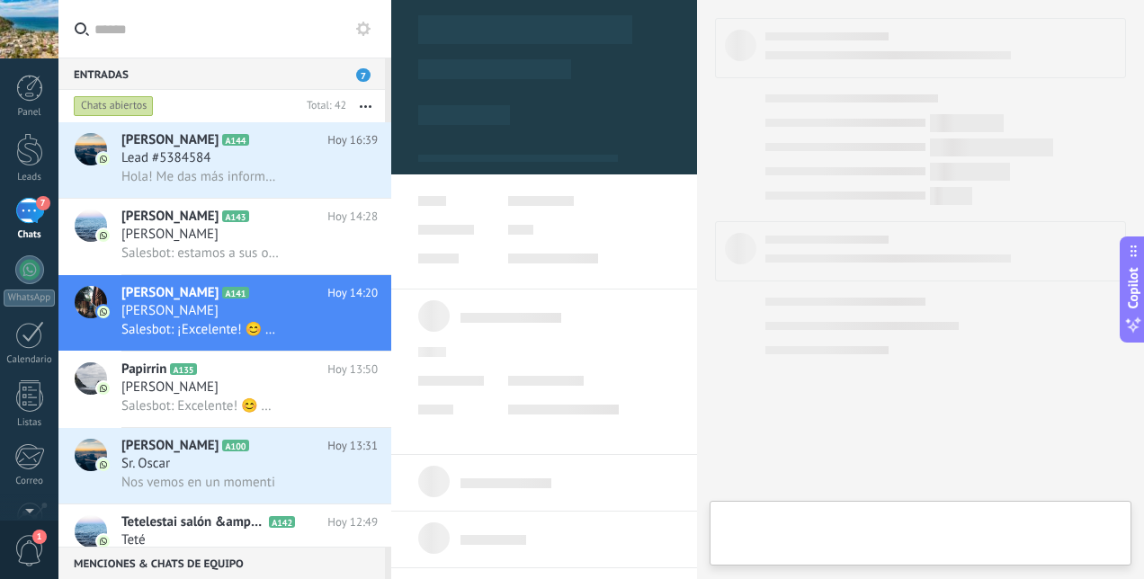
type textarea "**********"
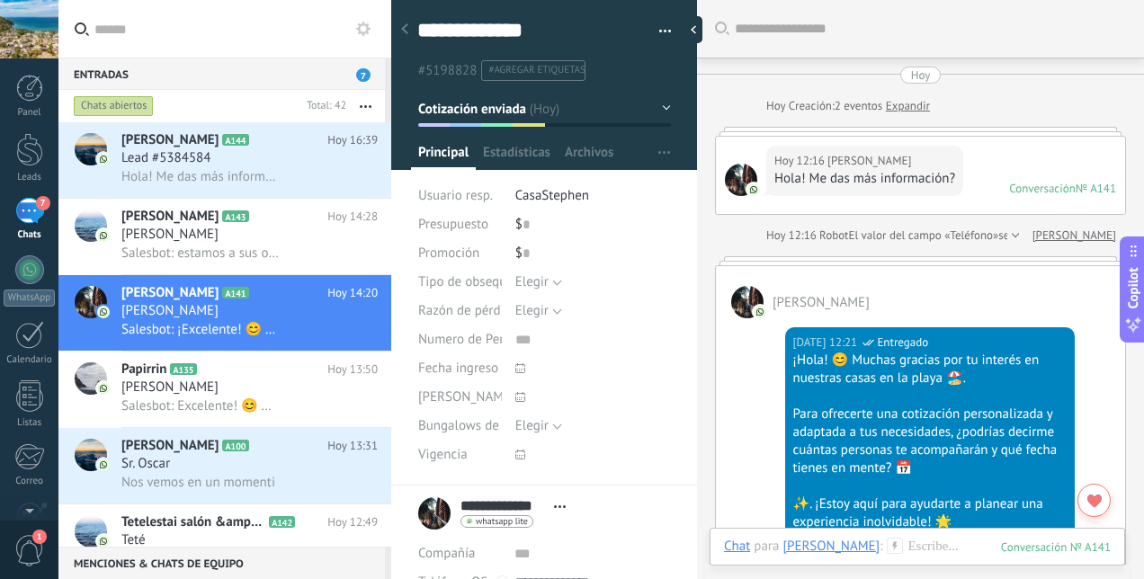
scroll to position [2857, 0]
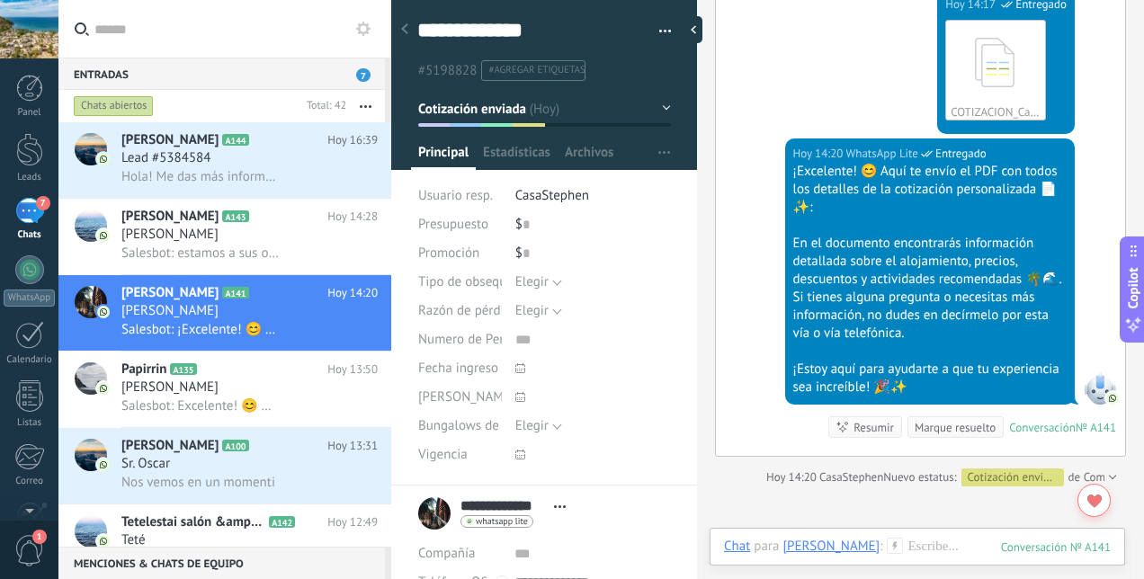
click at [577, 71] on span "#agregar etiquetas" at bounding box center [536, 70] width 96 height 13
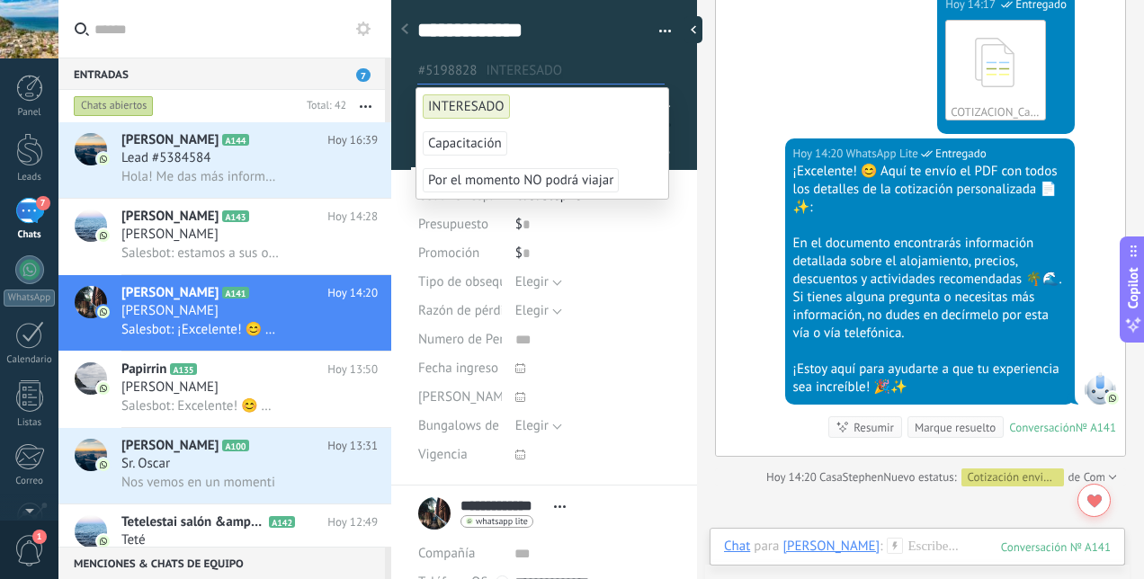
click at [610, 48] on div "#5198828 INTERESADO" at bounding box center [544, 64] width 255 height 33
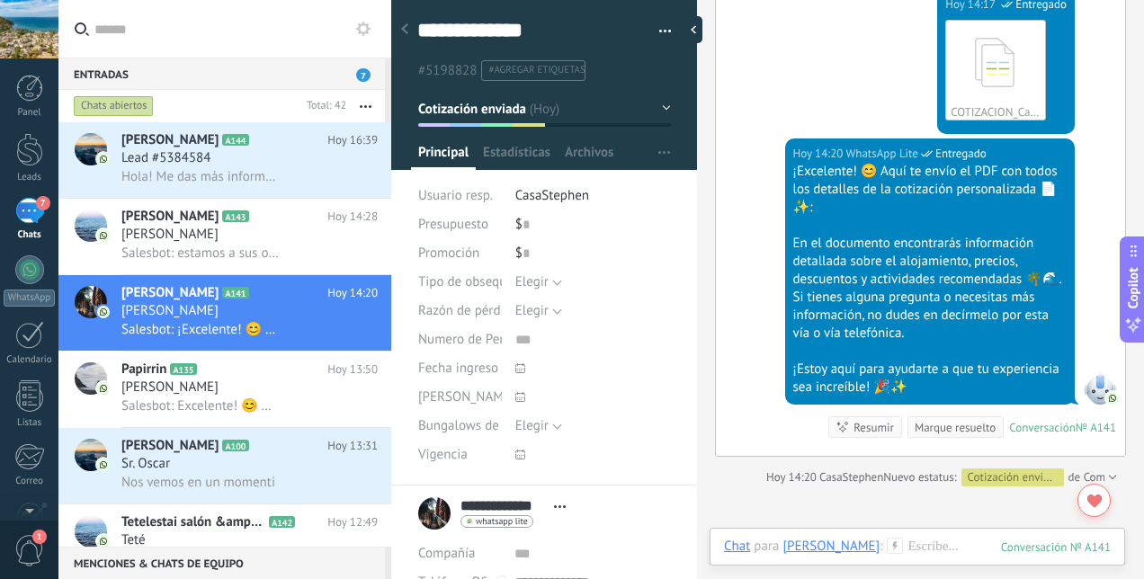
click at [575, 66] on span "#agregar etiquetas" at bounding box center [536, 70] width 96 height 13
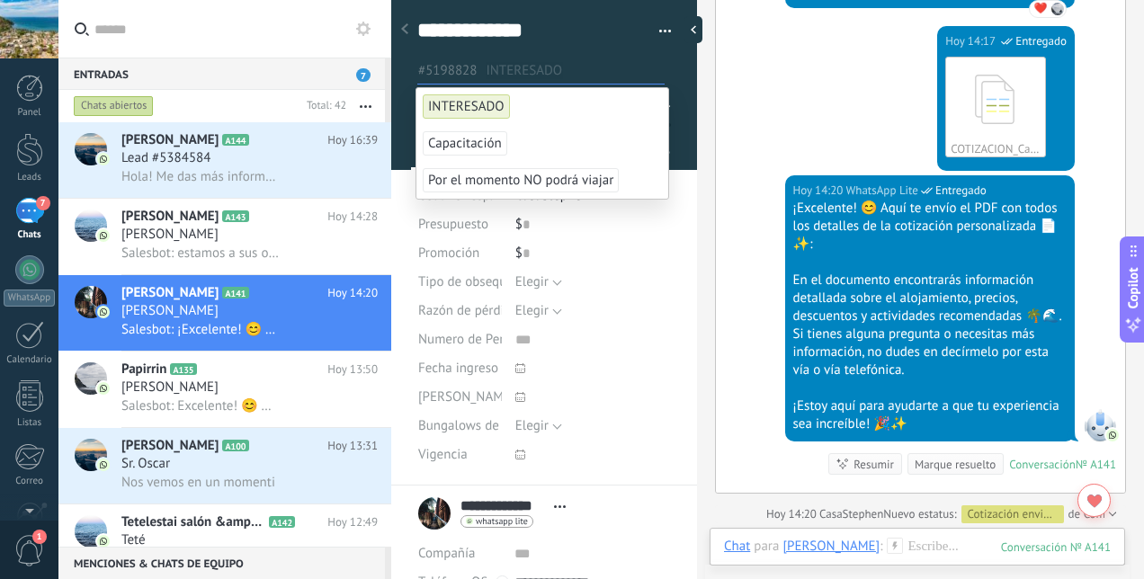
scroll to position [3071, 0]
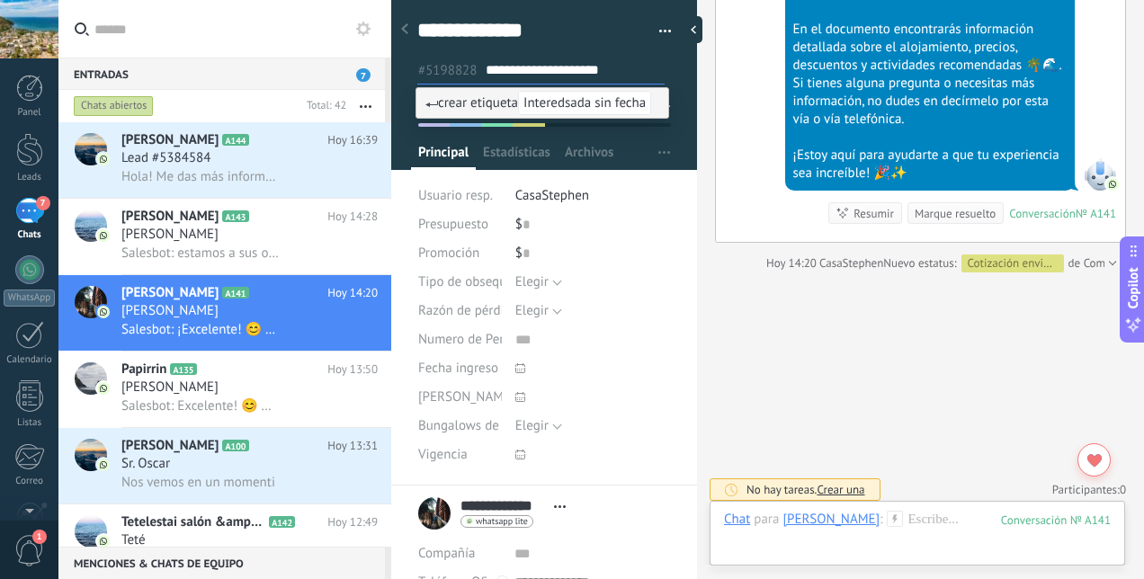
click at [532, 70] on input "**********" at bounding box center [575, 70] width 178 height 19
type input "**********"
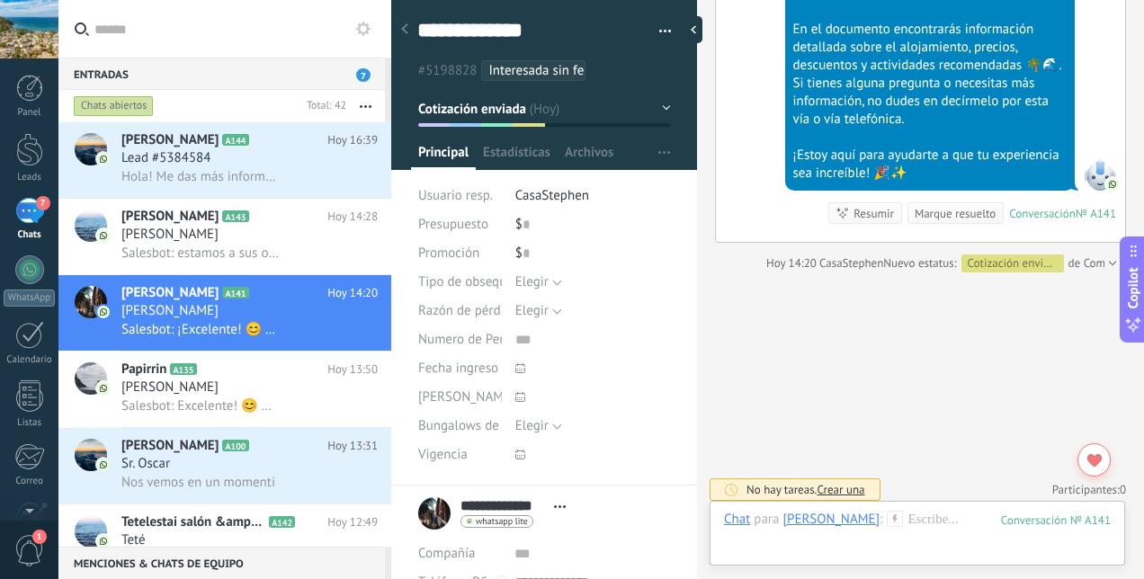
drag, startPoint x: 698, startPoint y: 427, endPoint x: 688, endPoint y: 457, distance: 31.3
click at [688, 457] on div "**********" at bounding box center [767, 289] width 753 height 579
click at [661, 393] on div at bounding box center [593, 397] width 156 height 29
click at [552, 425] on button "Elegir" at bounding box center [538, 426] width 47 height 29
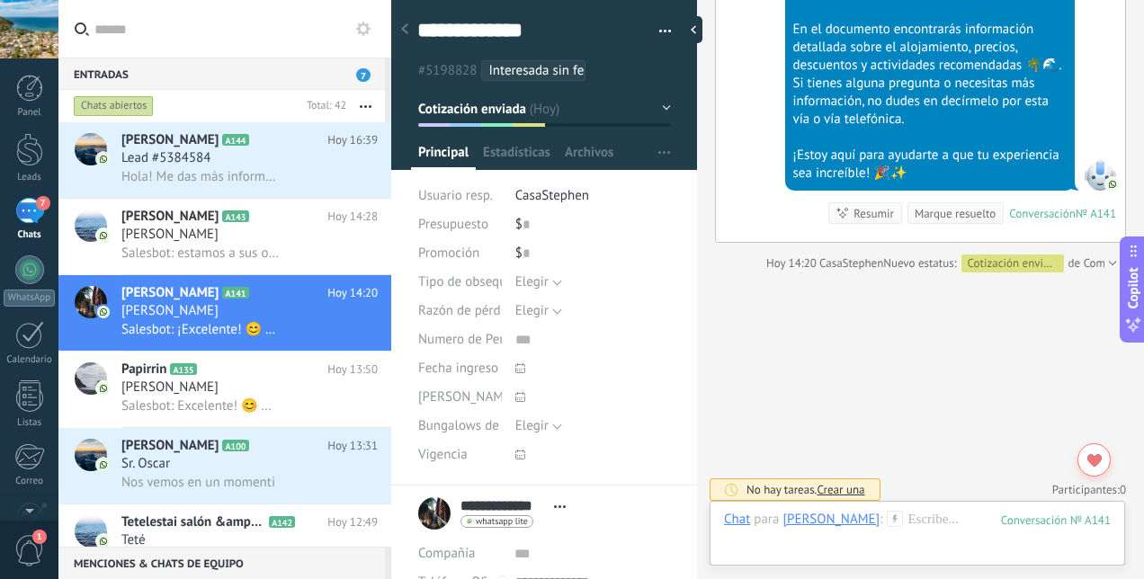
click at [649, 358] on div at bounding box center [593, 368] width 156 height 29
click at [189, 161] on span "Lead #5384584" at bounding box center [165, 158] width 89 height 18
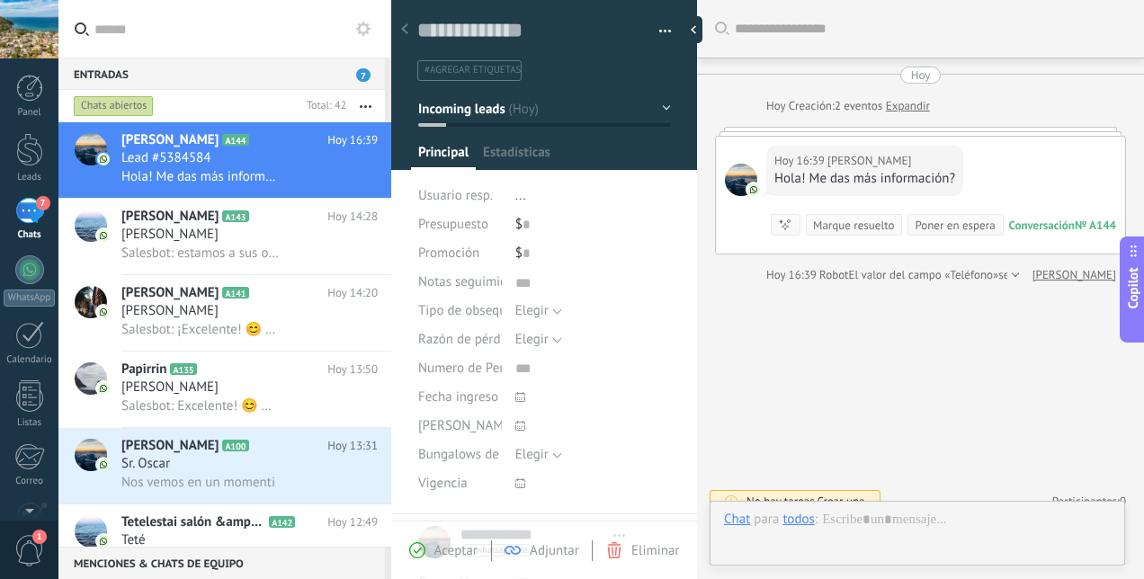
type textarea "***"
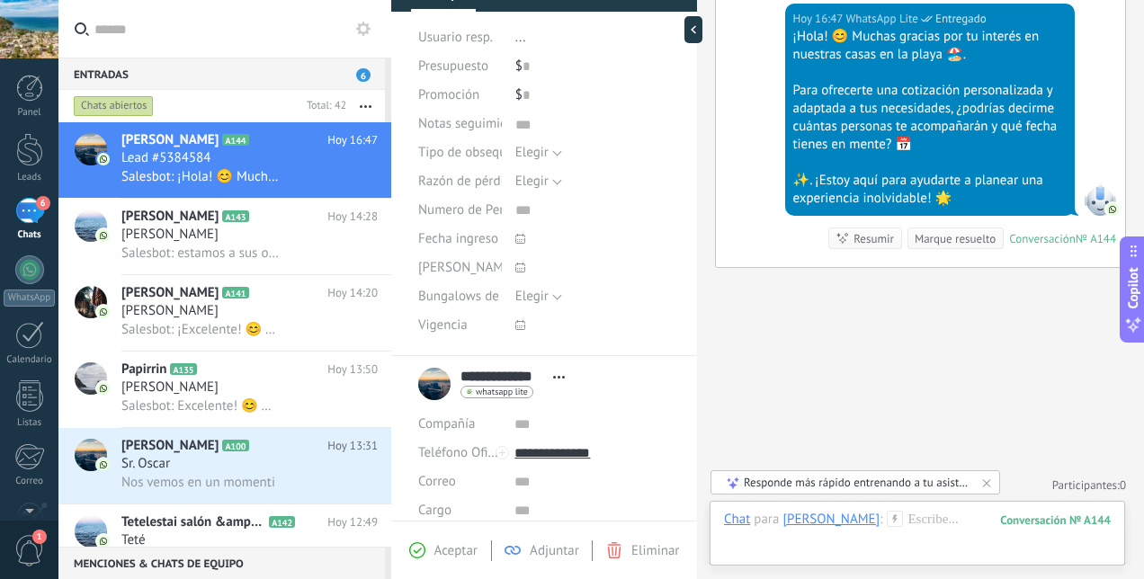
scroll to position [165, 0]
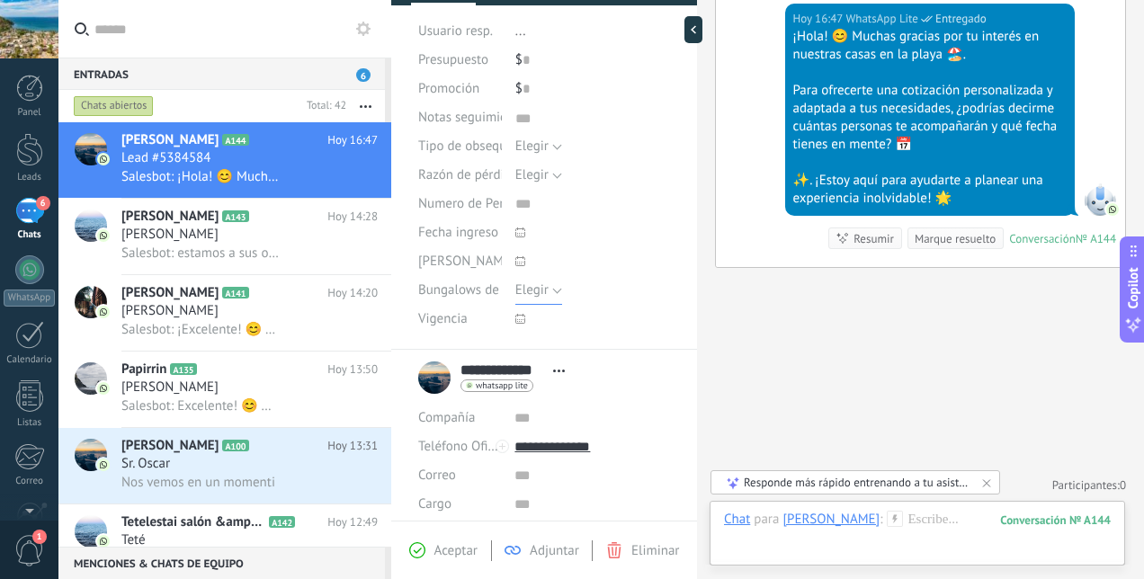
click at [547, 288] on button "Elegir" at bounding box center [538, 290] width 47 height 29
click at [652, 236] on div at bounding box center [593, 233] width 156 height 29
click at [552, 286] on button "Elegir" at bounding box center [538, 290] width 47 height 29
click at [662, 238] on div at bounding box center [593, 233] width 156 height 29
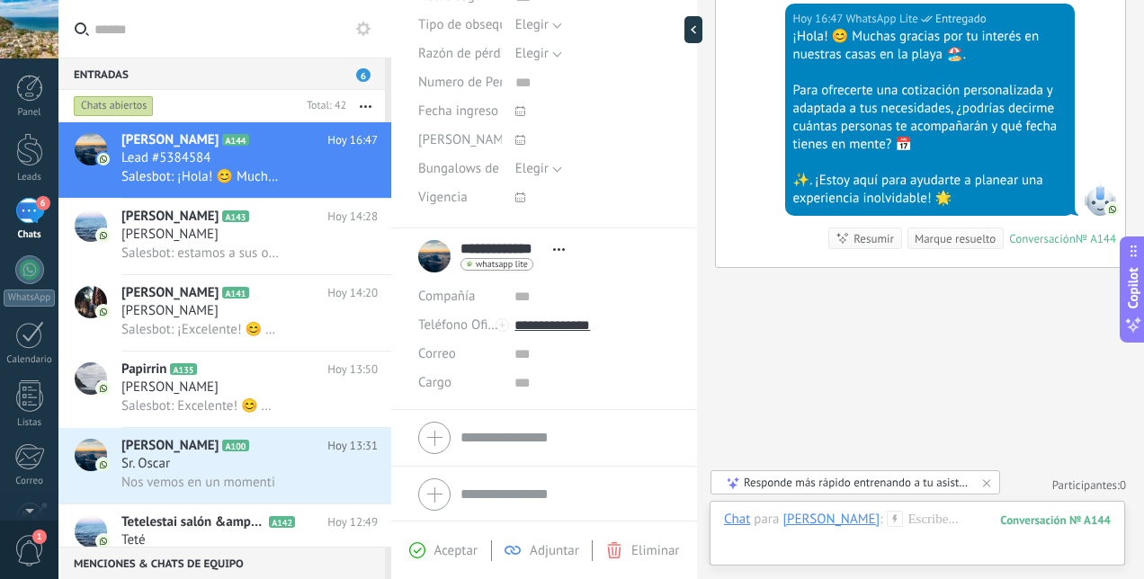
scroll to position [286, 0]
click at [556, 173] on button "Elegir" at bounding box center [538, 169] width 47 height 29
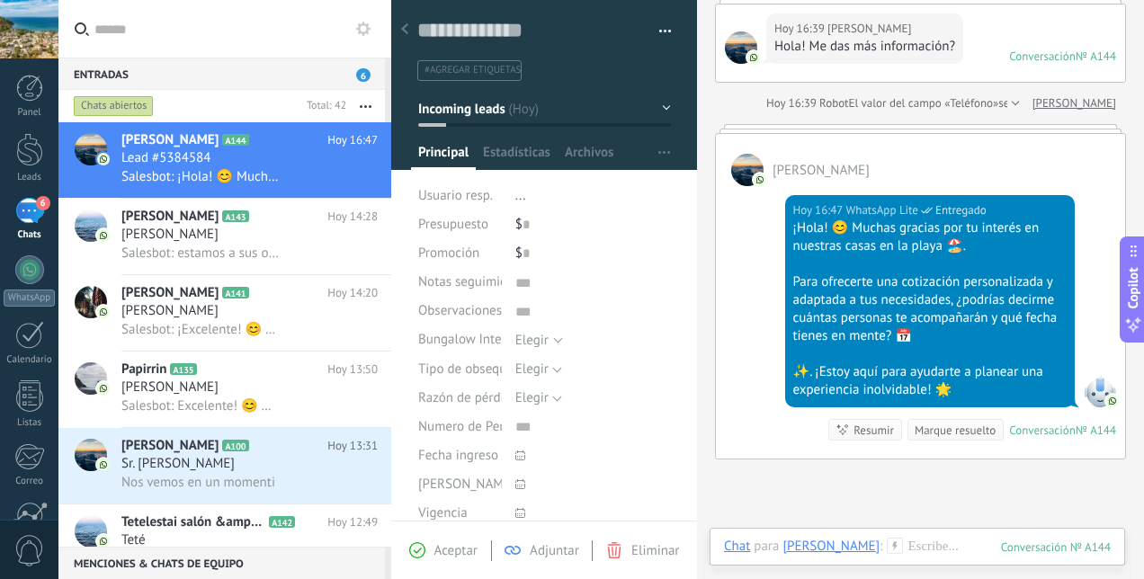
click at [304, 153] on div "Lead #5384584" at bounding box center [249, 158] width 256 height 18
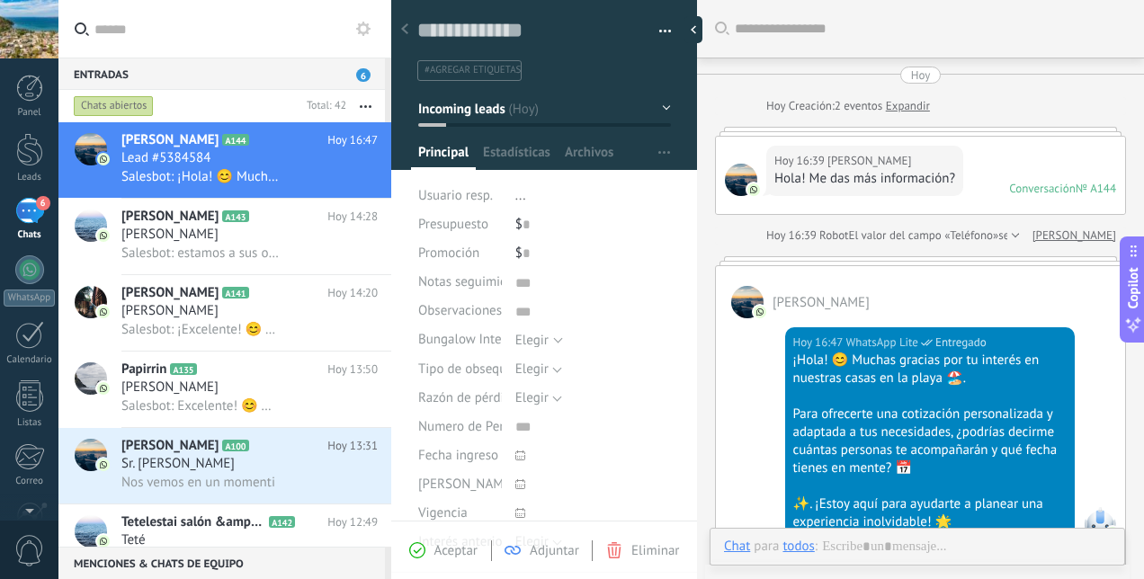
scroll to position [132, 0]
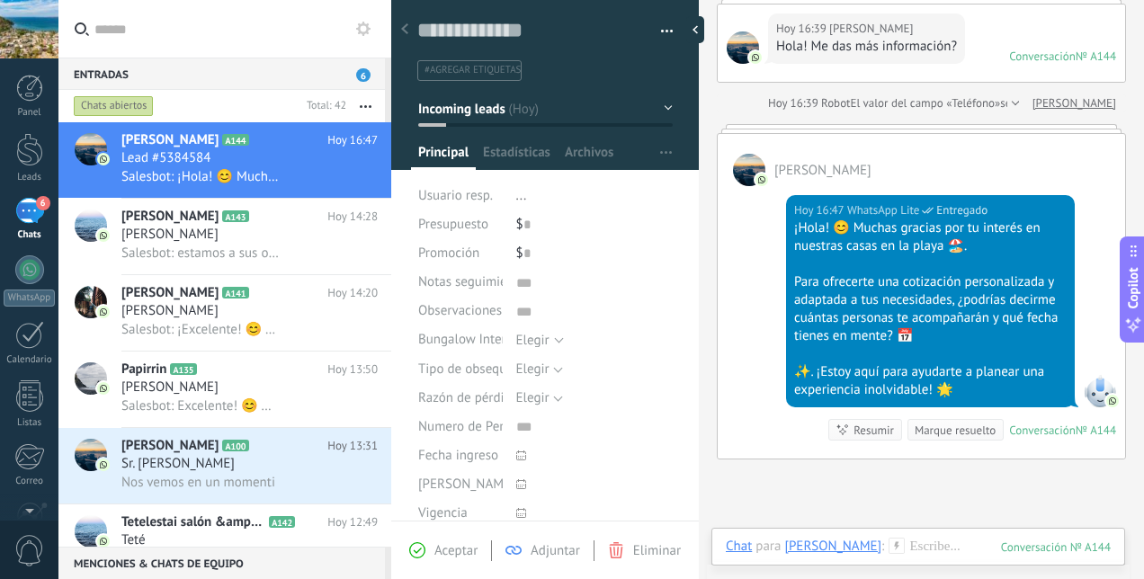
drag, startPoint x: 700, startPoint y: 273, endPoint x: 702, endPoint y: 308, distance: 34.2
click at [699, 308] on div at bounding box center [699, 289] width 0 height 579
drag, startPoint x: 697, startPoint y: 315, endPoint x: 697, endPoint y: 347, distance: 32.4
click at [699, 347] on div at bounding box center [699, 289] width 0 height 579
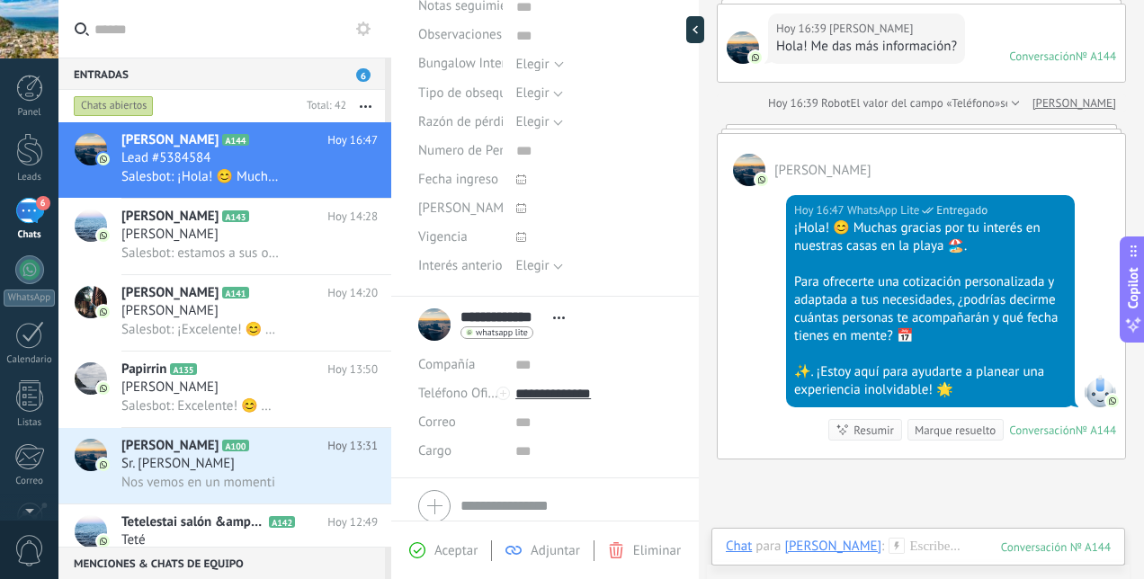
scroll to position [277, 0]
click at [542, 270] on span "Elegir" at bounding box center [532, 264] width 33 height 17
click at [604, 203] on span at bounding box center [572, 207] width 112 height 29
click at [538, 69] on div "Seleccionar todo Casa Stephen Casa Paz Bungalow Armonia Bungalow Serenidad Eleg…" at bounding box center [594, 64] width 157 height 30
click at [562, 59] on span "Elegir" at bounding box center [583, 63] width 134 height 13
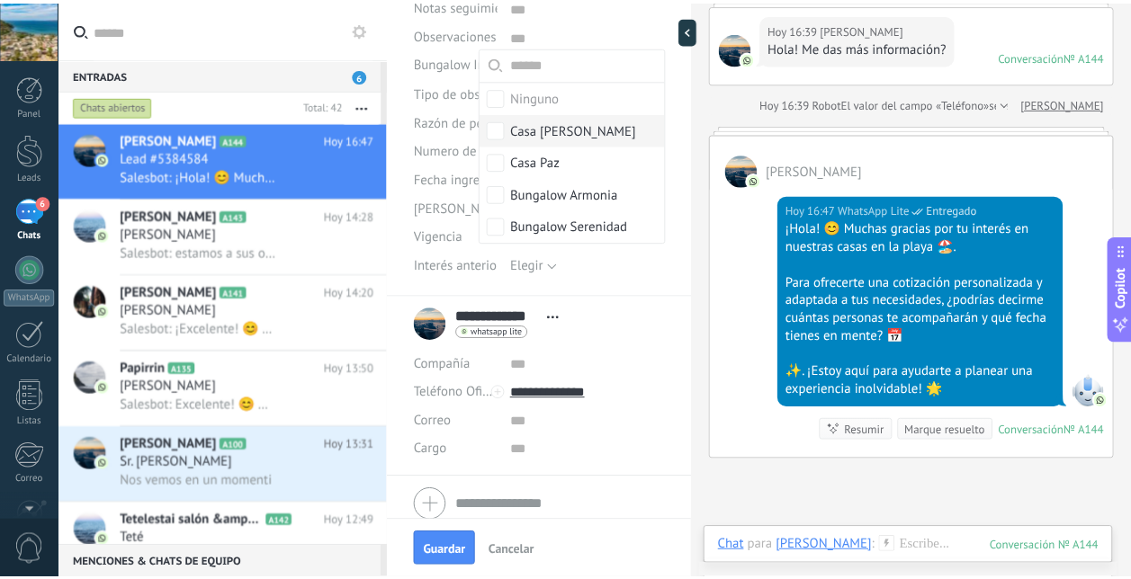
scroll to position [0, 0]
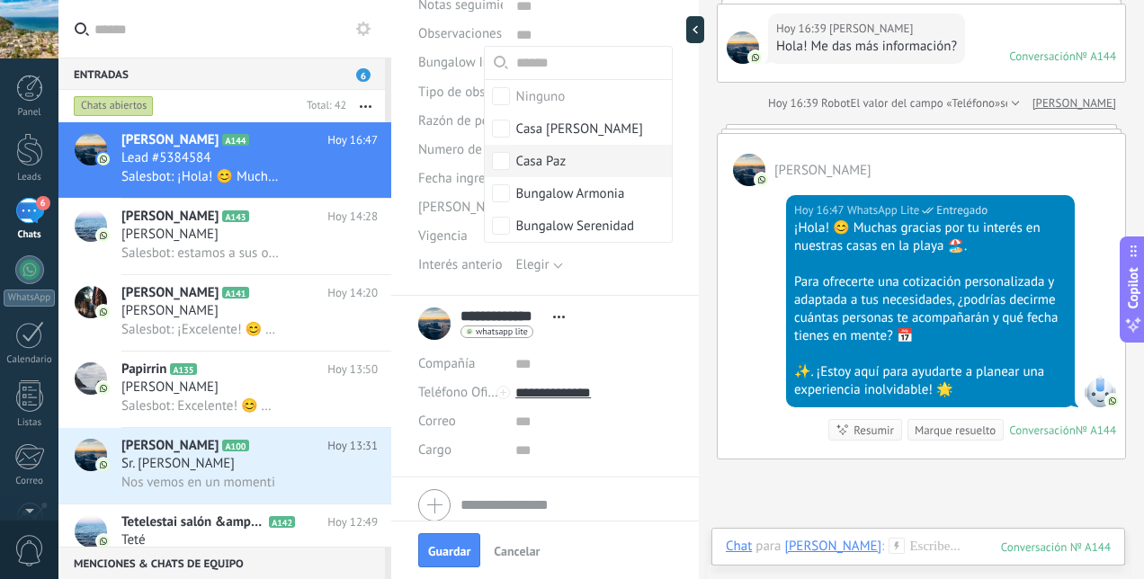
click at [507, 165] on label "Casa Paz" at bounding box center [578, 161] width 187 height 32
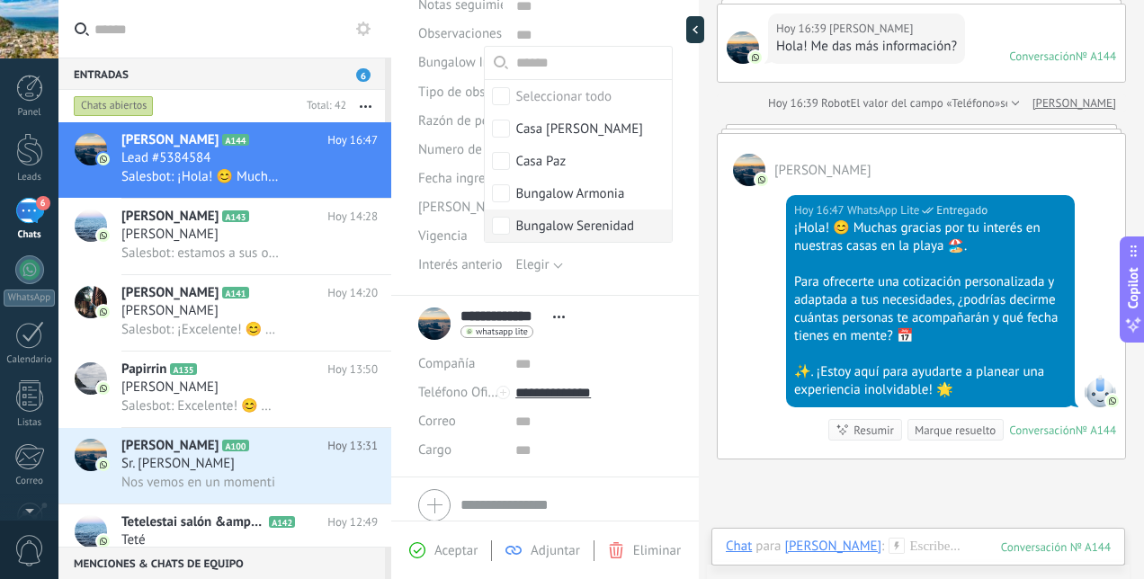
click at [648, 282] on div "Promoción $ 0 Notas seguimiento Observaciones Intereses Bungalow Interés Selecc…" at bounding box center [545, 129] width 255 height 334
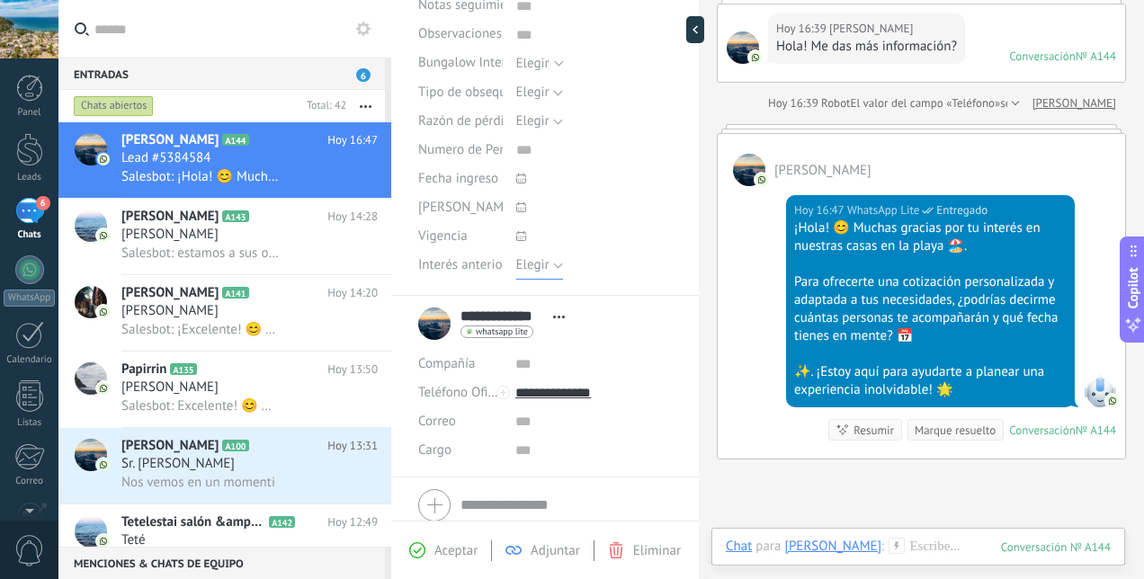
click at [534, 266] on span "Elegir" at bounding box center [532, 264] width 33 height 17
click at [640, 230] on div at bounding box center [594, 236] width 157 height 29
click at [34, 147] on div at bounding box center [29, 149] width 27 height 33
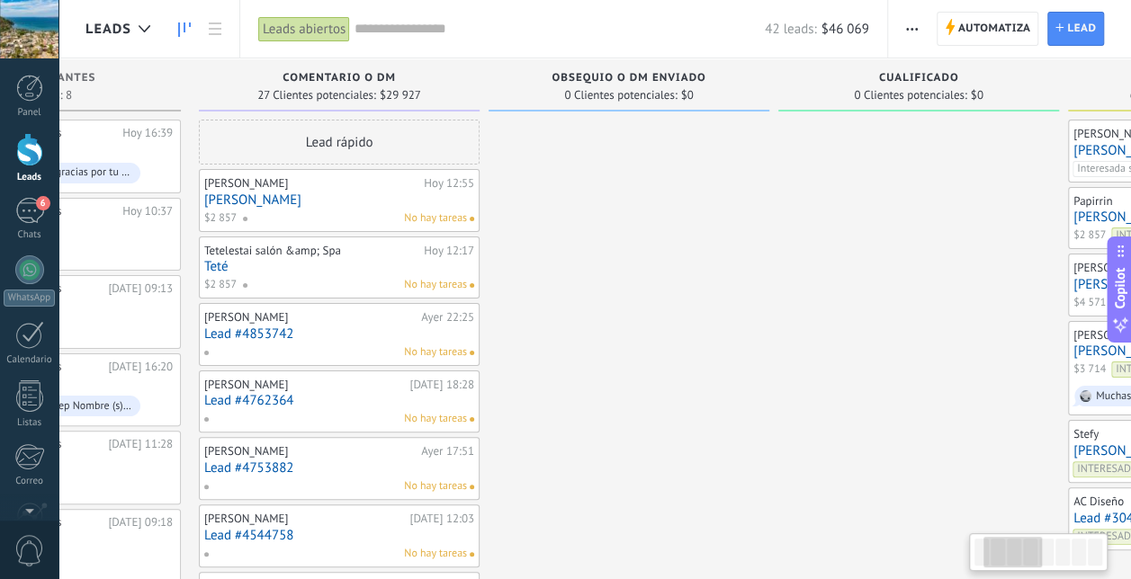
scroll to position [0, 184]
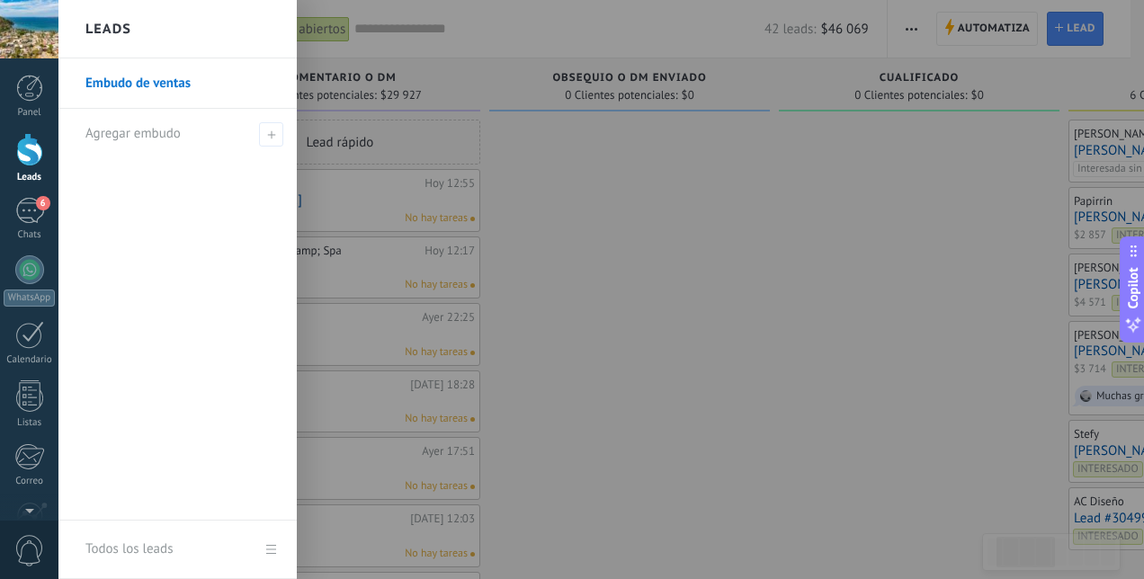
click at [696, 387] on div at bounding box center [630, 289] width 1144 height 579
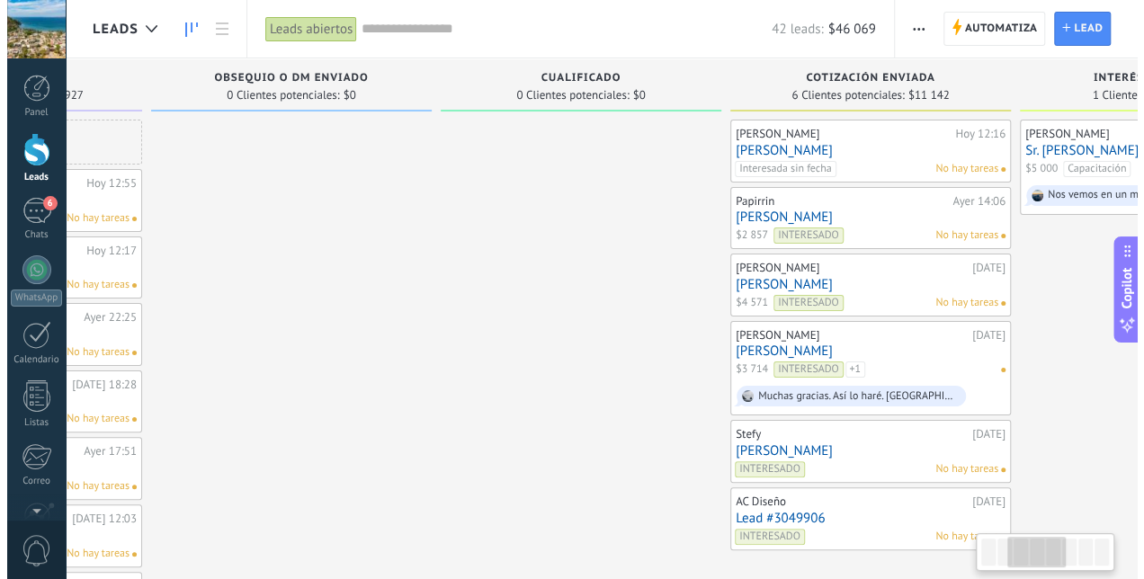
scroll to position [0, 536]
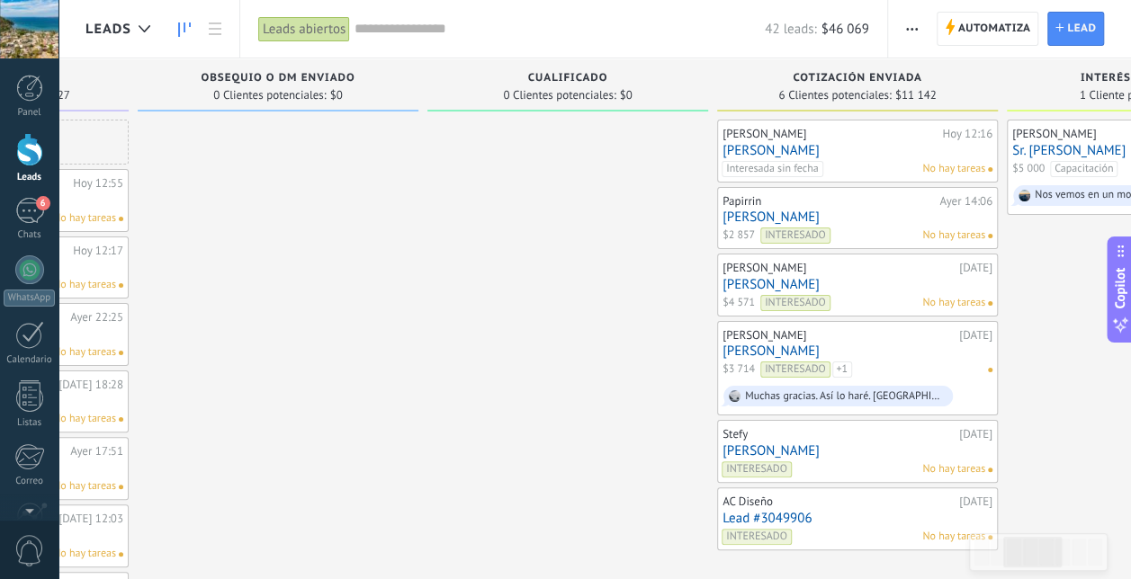
click at [867, 353] on link "[PERSON_NAME]" at bounding box center [857, 351] width 270 height 15
click at [752, 347] on link "[PERSON_NAME]" at bounding box center [857, 351] width 270 height 15
click at [928, 362] on div "INTERESADO Por el momento NO podrá viajar" at bounding box center [873, 378] width 223 height 32
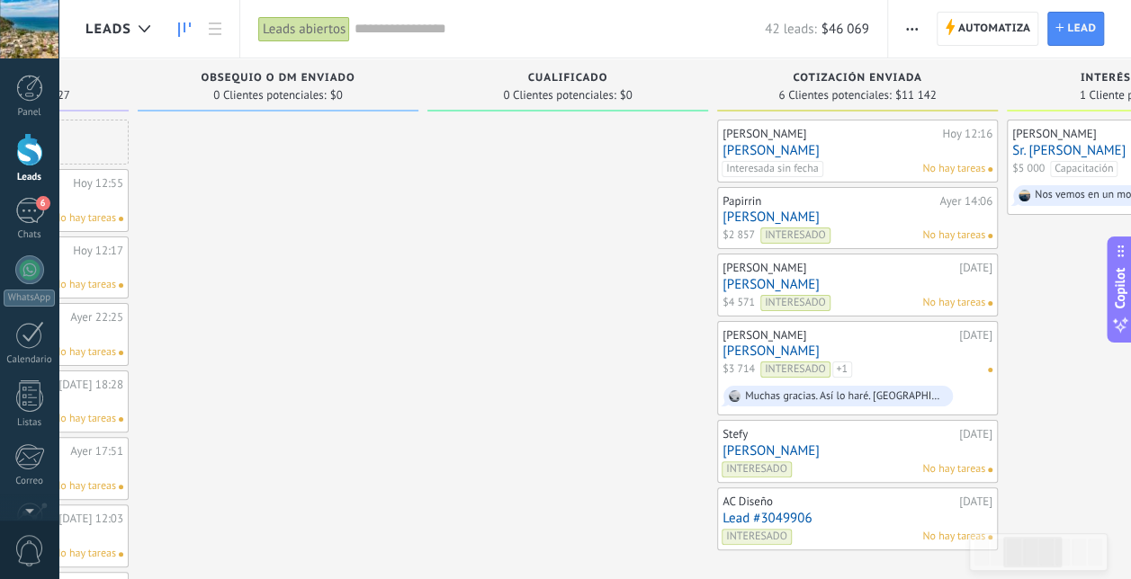
click at [779, 354] on link "[PERSON_NAME]" at bounding box center [857, 351] width 270 height 15
click at [808, 354] on link "[PERSON_NAME]" at bounding box center [857, 351] width 270 height 15
click at [761, 351] on link "[PERSON_NAME]" at bounding box center [857, 351] width 270 height 15
click at [737, 352] on link "[PERSON_NAME]" at bounding box center [857, 351] width 270 height 15
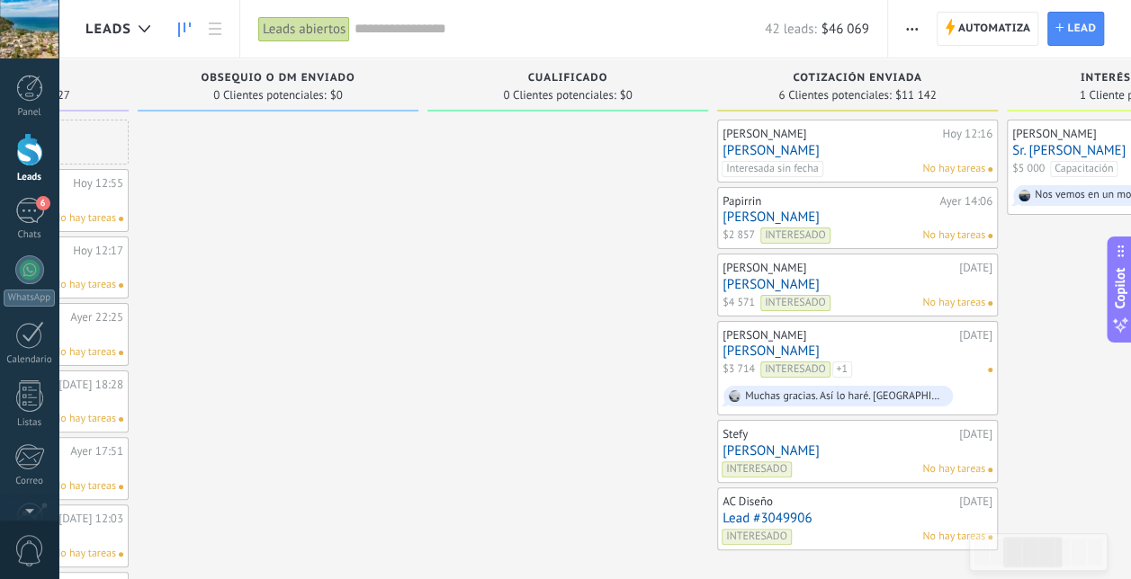
click at [737, 352] on link "[PERSON_NAME]" at bounding box center [857, 351] width 270 height 15
click at [738, 352] on link "[PERSON_NAME]" at bounding box center [857, 351] width 270 height 15
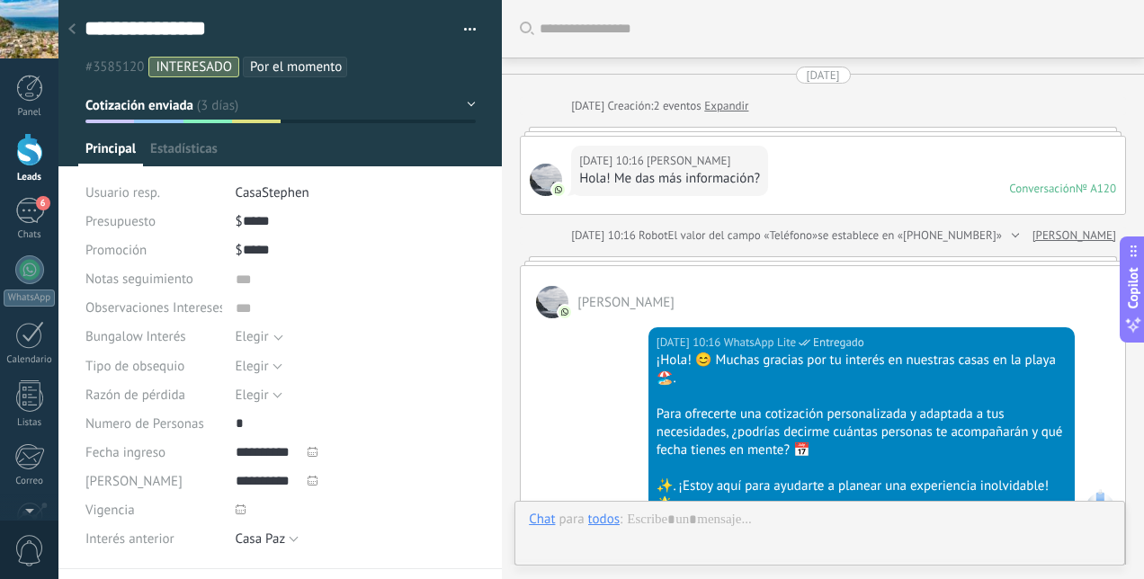
type textarea "***"
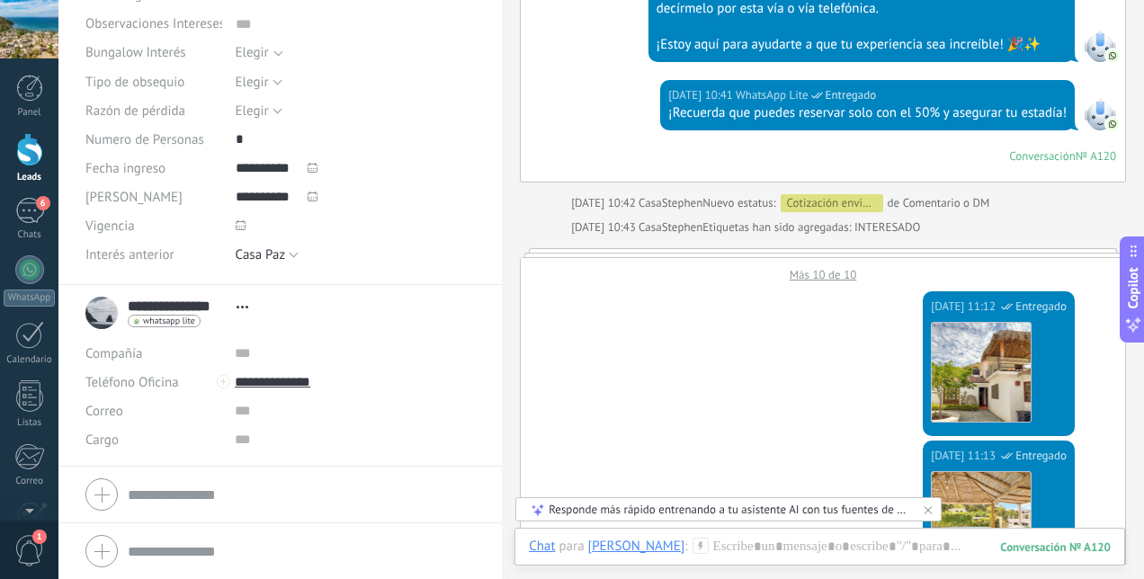
scroll to position [2249, 0]
click at [824, 282] on div "Más 10 de 10" at bounding box center [823, 270] width 604 height 24
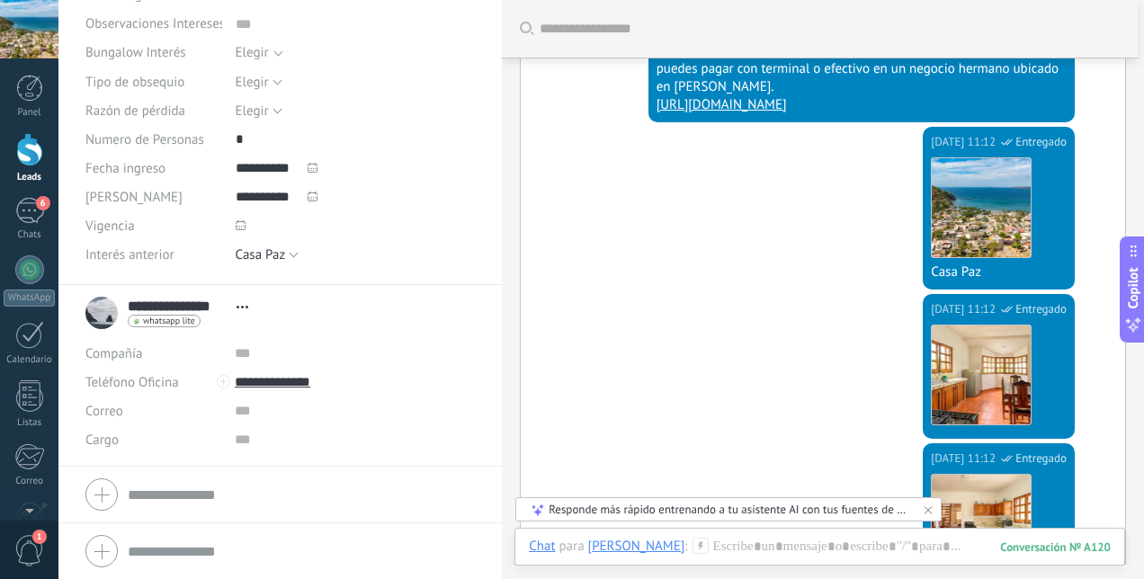
scroll to position [2948, 0]
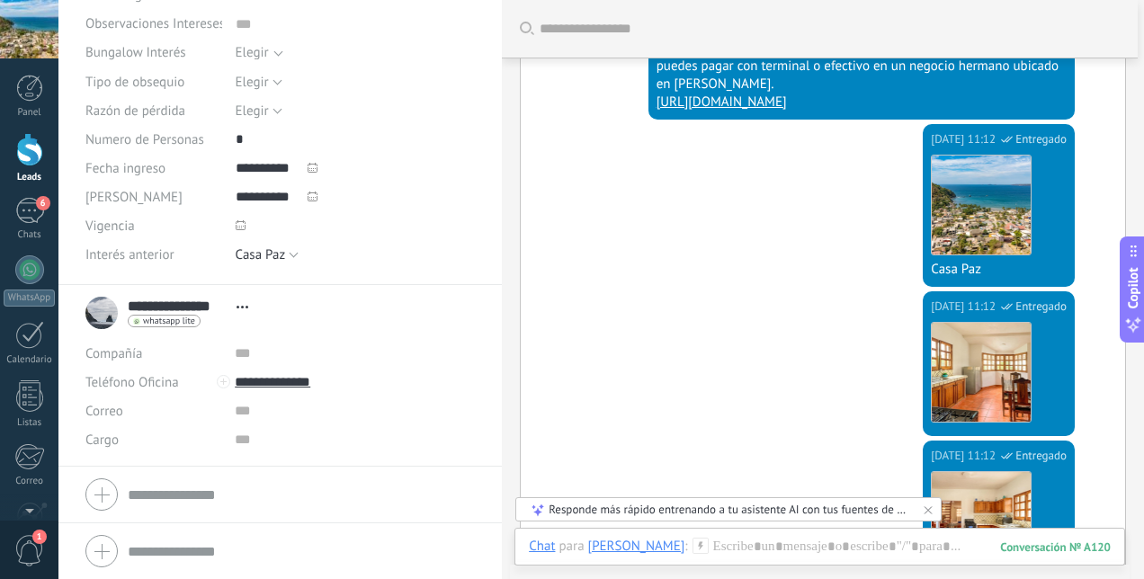
click at [931, 316] on div "22.09.2025 11:12" at bounding box center [964, 307] width 67 height 18
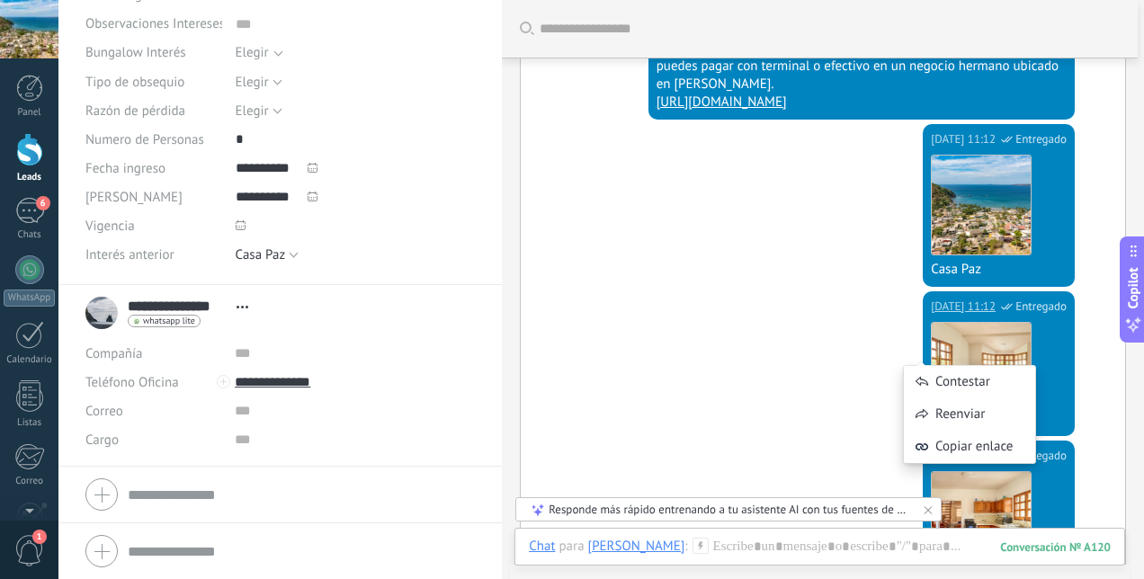
click at [756, 340] on div "22.09.2025 11:12 WhatsApp Lite Entregado Descargar" at bounding box center [823, 365] width 604 height 149
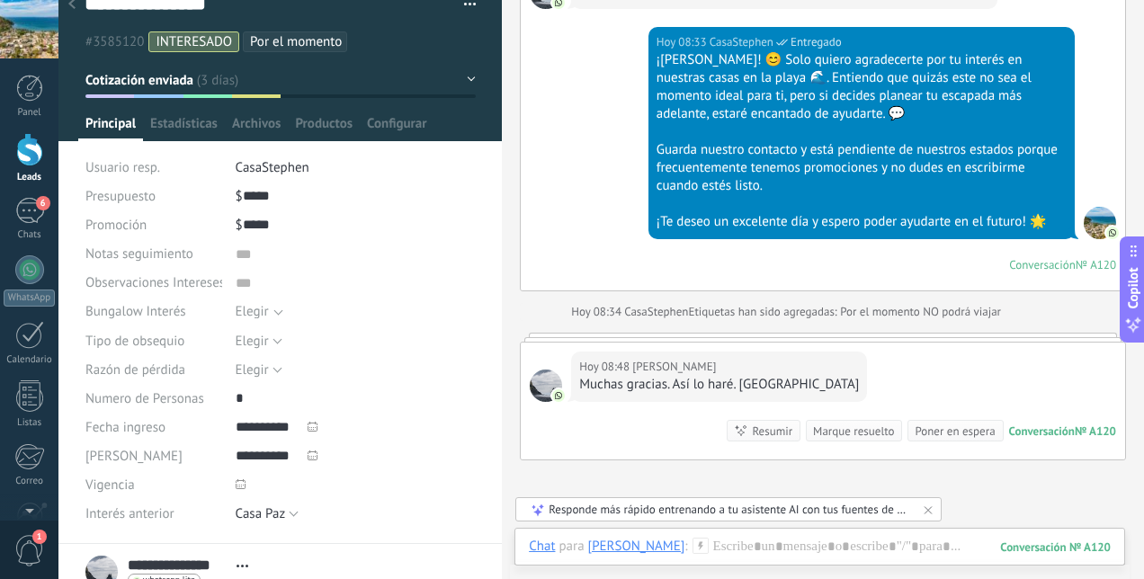
scroll to position [0, 0]
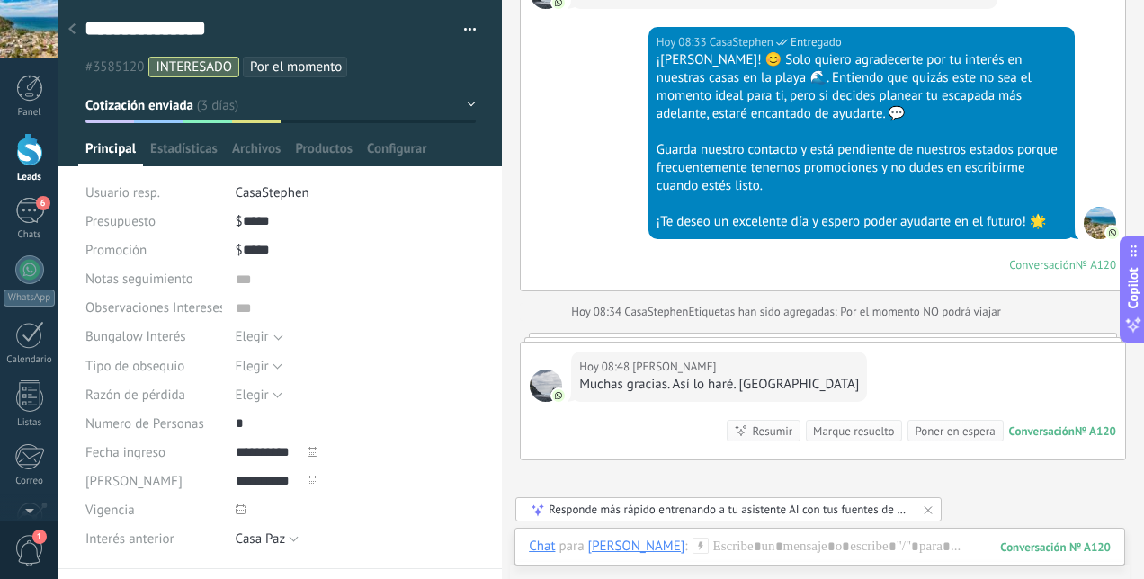
click at [467, 107] on button "Cotización enviada" at bounding box center [280, 105] width 390 height 32
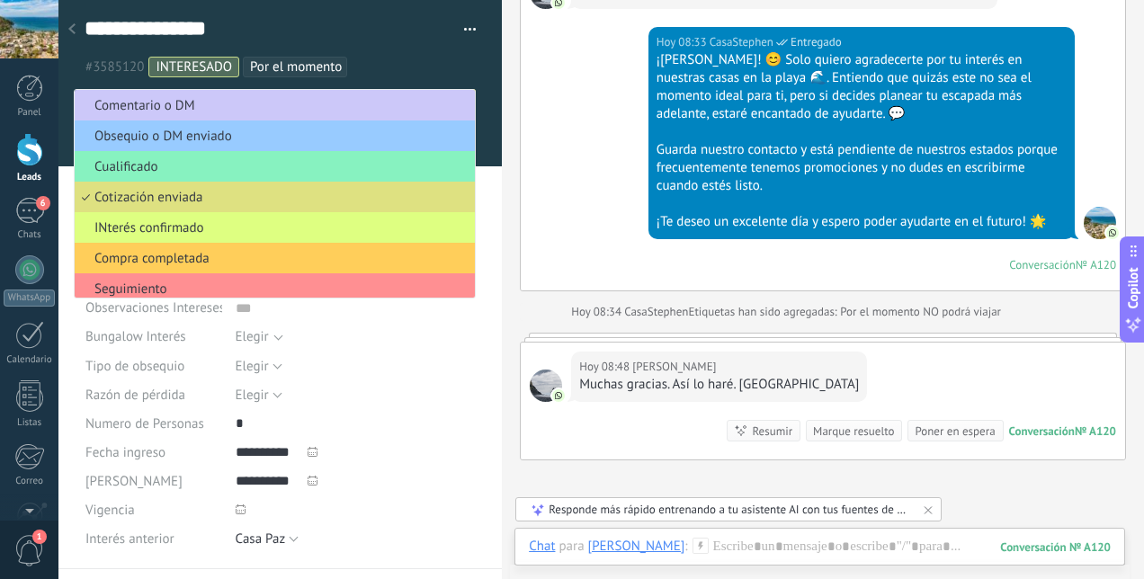
scroll to position [5, 0]
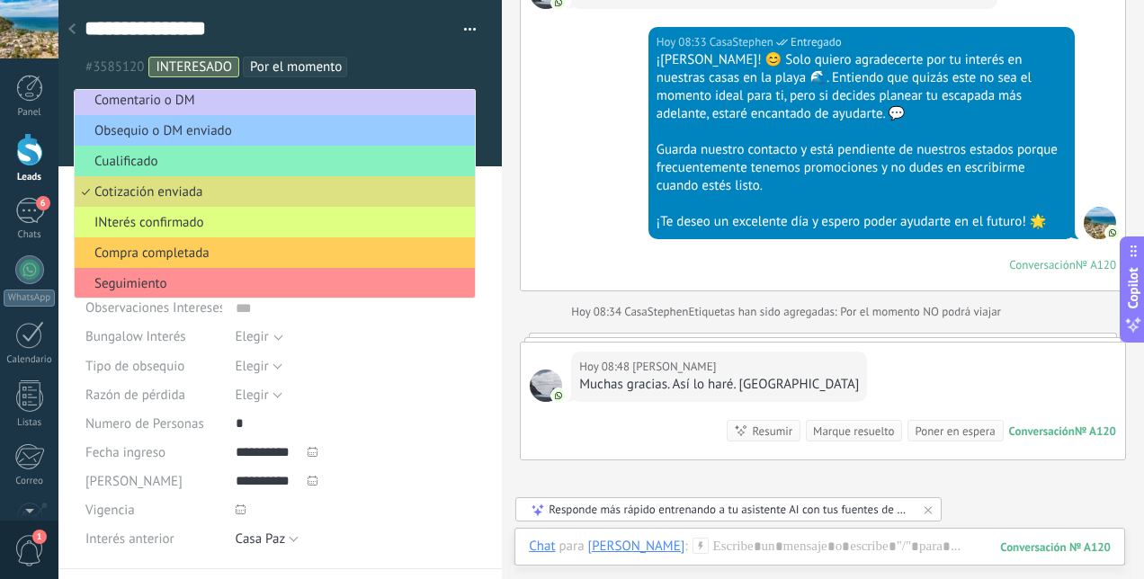
click at [597, 119] on div "Hoy 08:33 CasaStephen Entregado ¡Alfonso! 😊 Solo quiero agradecerte por tu inte…" at bounding box center [823, 159] width 604 height 264
